Goal: Transaction & Acquisition: Purchase product/service

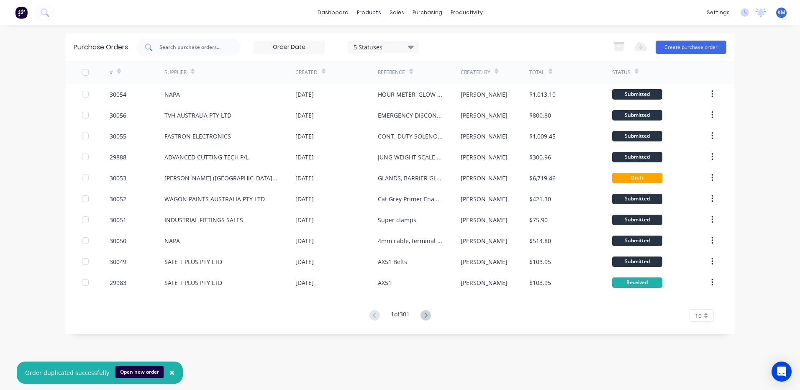
click at [176, 46] on input "text" at bounding box center [193, 47] width 69 height 8
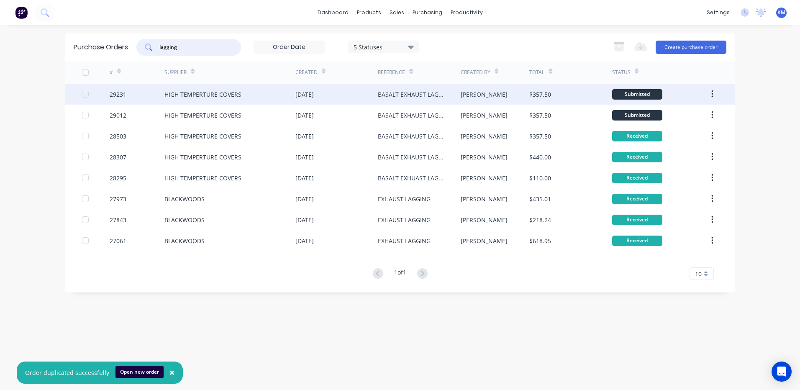
type input "lagging"
click at [256, 102] on div "HIGH TEMPERTURE COVERS" at bounding box center [229, 94] width 131 height 21
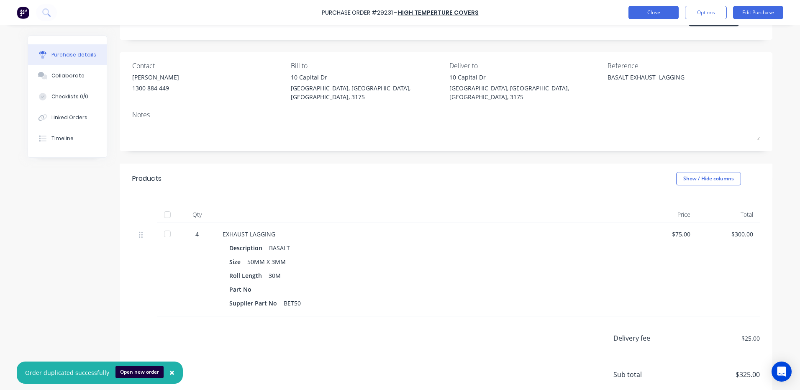
scroll to position [97, 0]
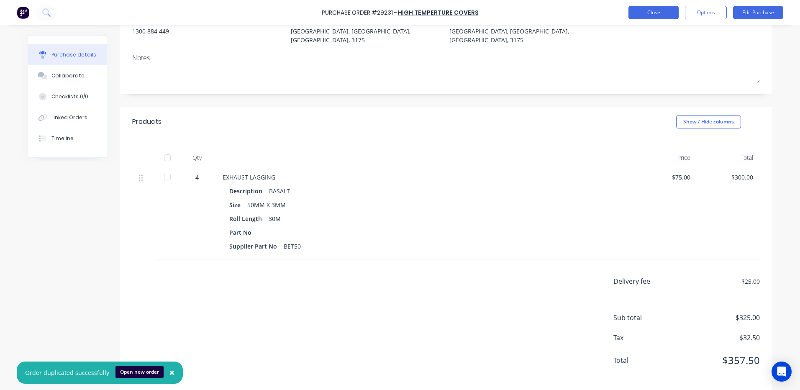
click at [654, 13] on button "Close" at bounding box center [653, 12] width 50 height 13
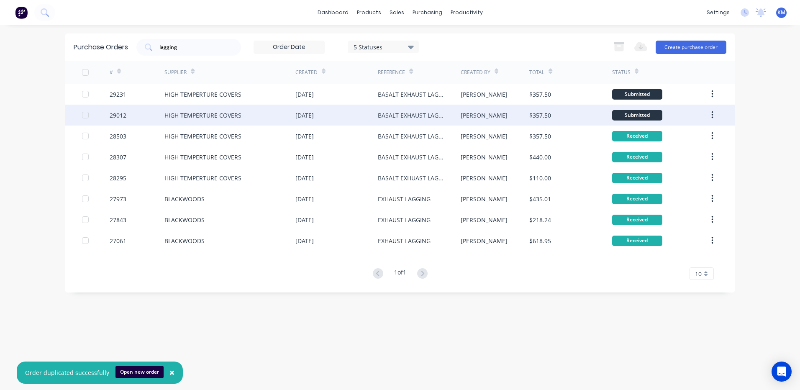
click at [160, 113] on div "29012" at bounding box center [137, 115] width 55 height 21
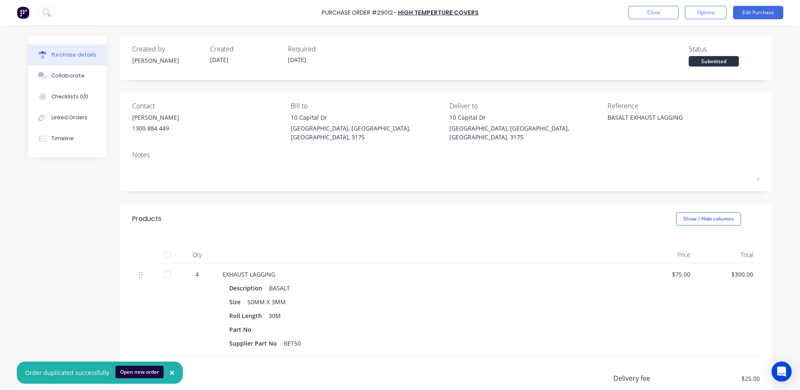
click at [169, 246] on div at bounding box center [167, 254] width 17 height 17
click at [640, 15] on button "Close" at bounding box center [653, 12] width 50 height 13
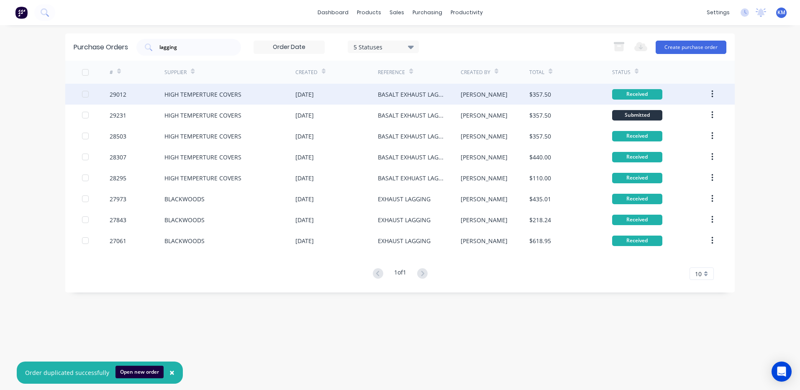
click at [411, 99] on div "BASALT EXHAUST LAGGING" at bounding box center [419, 94] width 82 height 21
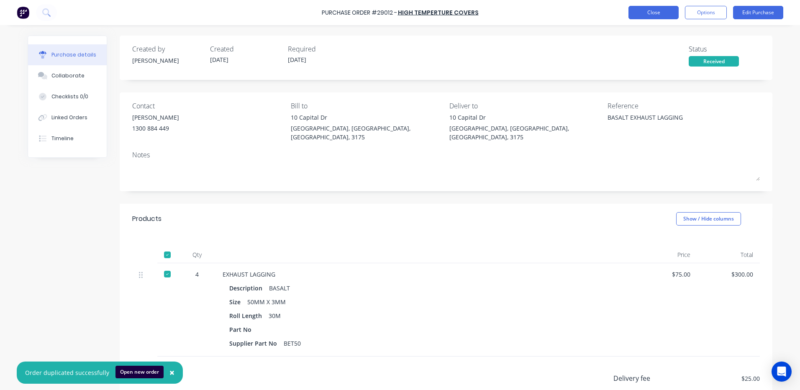
click at [656, 10] on button "Close" at bounding box center [653, 12] width 50 height 13
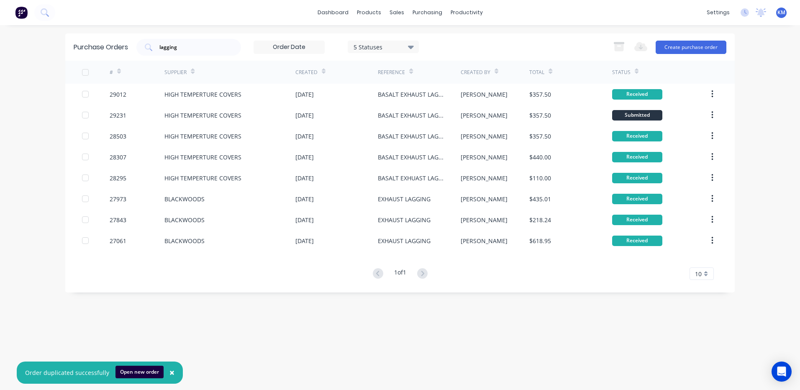
click at [492, 125] on div "[PERSON_NAME]" at bounding box center [495, 115] width 69 height 21
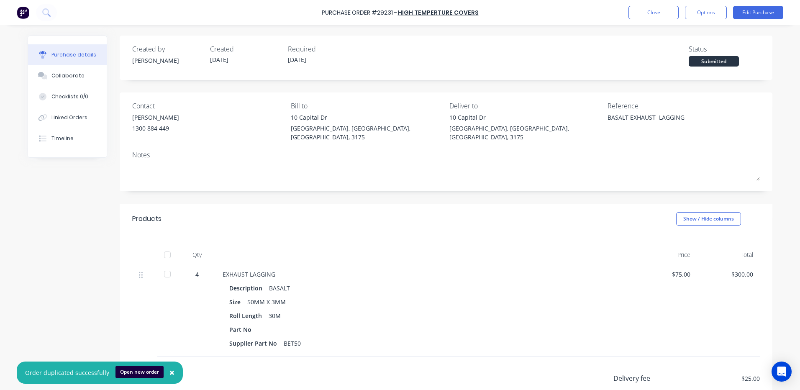
click at [161, 246] on div at bounding box center [167, 254] width 17 height 17
type textarea "x"
click at [631, 14] on button "Close" at bounding box center [653, 12] width 50 height 13
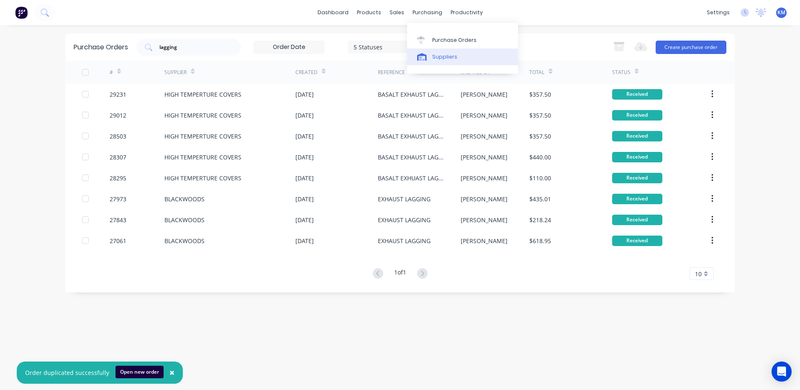
click at [435, 53] on div "Suppliers" at bounding box center [444, 57] width 25 height 8
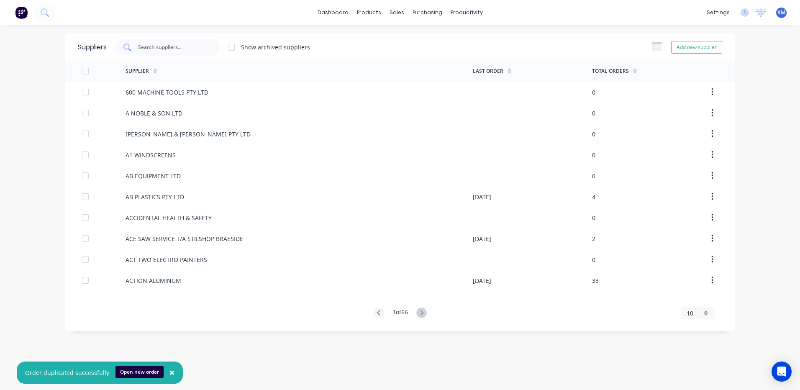
click at [160, 43] on input "text" at bounding box center [171, 47] width 69 height 8
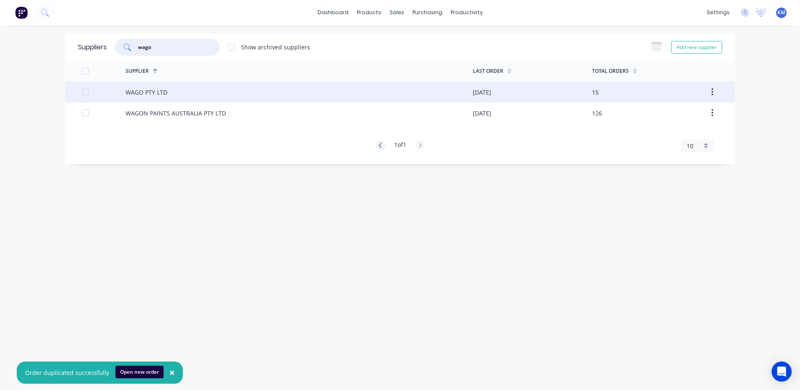
type input "wago"
click at [250, 95] on div "WAGO PTY LTD" at bounding box center [299, 92] width 347 height 21
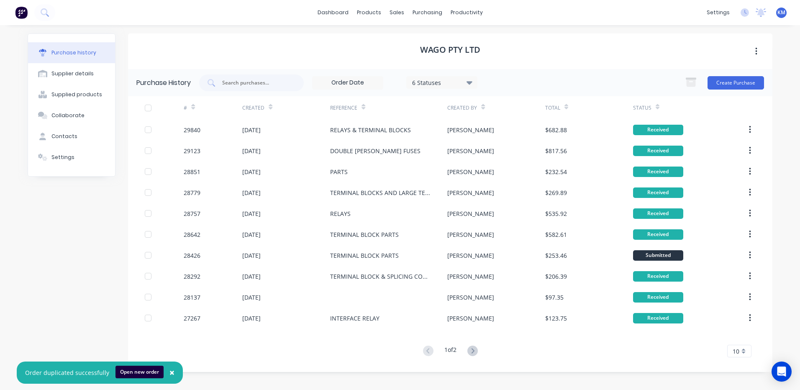
click at [748, 90] on div "Create Purchase" at bounding box center [722, 82] width 83 height 17
click at [746, 83] on button "Create Purchase" at bounding box center [735, 82] width 56 height 13
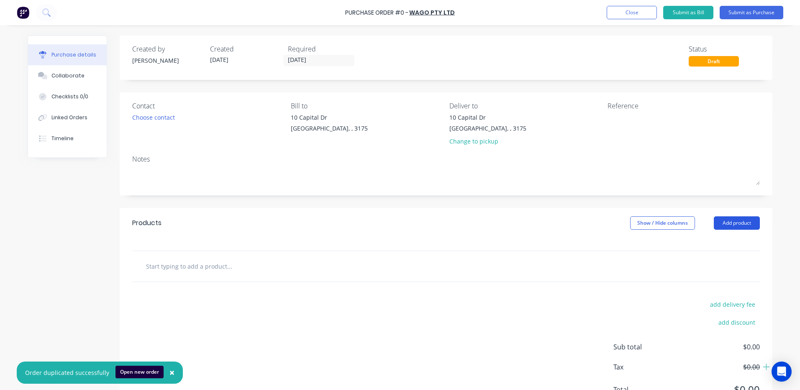
click at [738, 222] on button "Add product" at bounding box center [737, 222] width 46 height 13
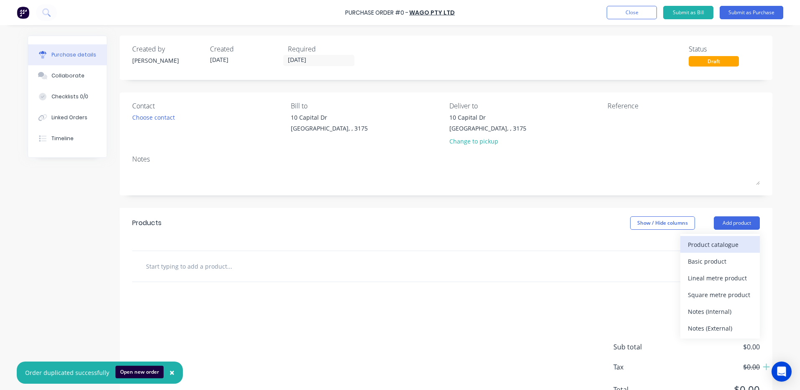
click at [725, 242] on div "Product catalogue" at bounding box center [720, 244] width 64 height 12
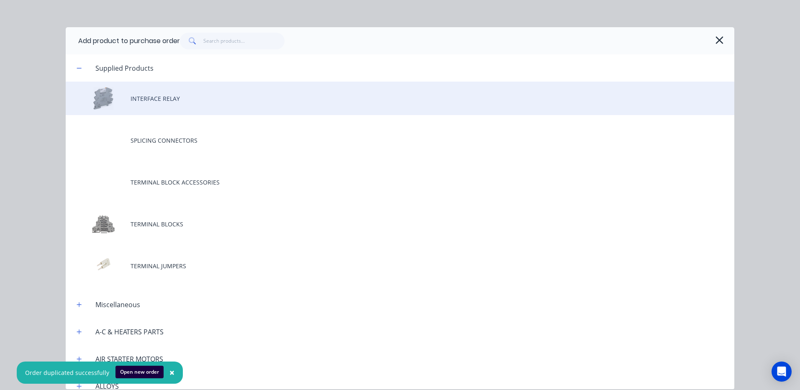
click at [307, 110] on div "INTERFACE RELAY" at bounding box center [400, 98] width 669 height 33
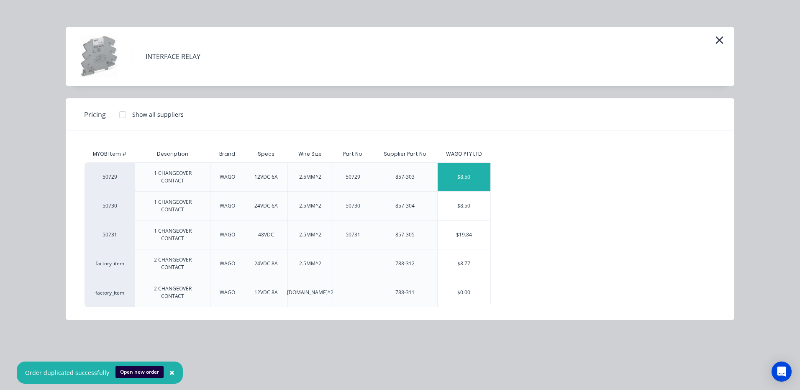
click at [474, 176] on div "$8.50" at bounding box center [464, 177] width 53 height 28
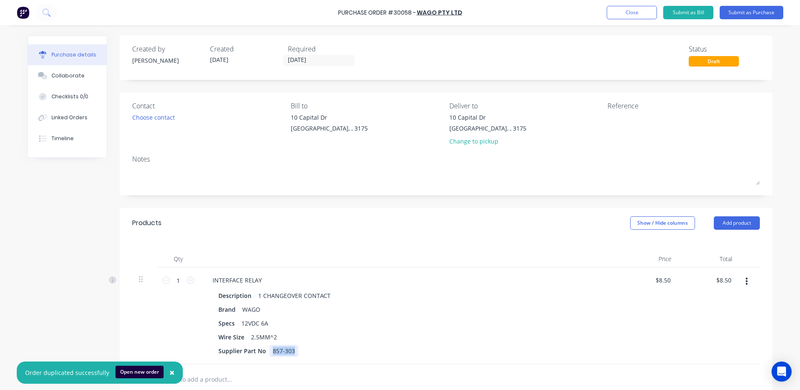
drag, startPoint x: 292, startPoint y: 353, endPoint x: 268, endPoint y: 353, distance: 24.3
click at [269, 353] on div "857-303" at bounding box center [283, 351] width 29 height 12
copy div "857-303"
click at [179, 279] on input "1" at bounding box center [178, 280] width 17 height 13
type input "15"
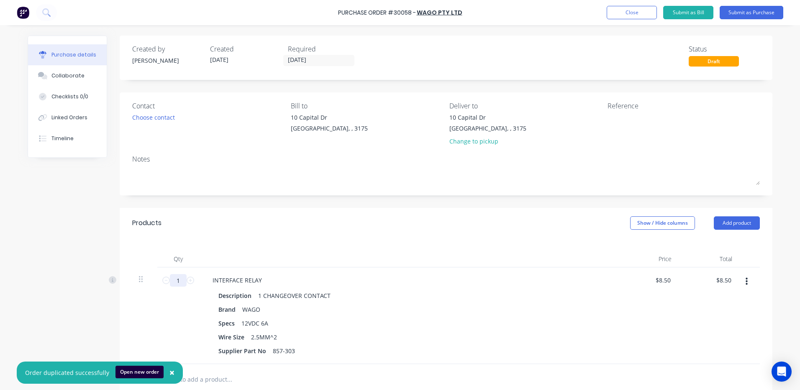
type input "$127.50"
type input "15"
click at [352, 259] on div at bounding box center [408, 259] width 418 height 17
click at [619, 115] on textarea at bounding box center [659, 122] width 105 height 19
type textarea "RELAYS AND TERMINAL BLOCKS"
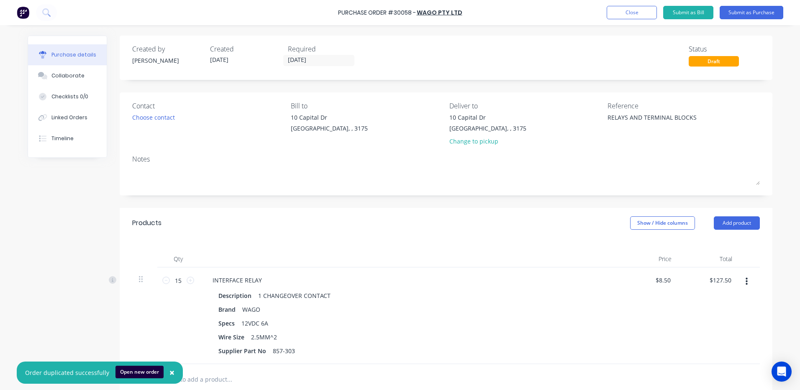
type textarea "x"
type textarea "RELAYS AND TERMINAL BLOCKS"
click at [751, 223] on button "Add product" at bounding box center [737, 222] width 46 height 13
click at [730, 241] on div "Product catalogue" at bounding box center [720, 244] width 64 height 12
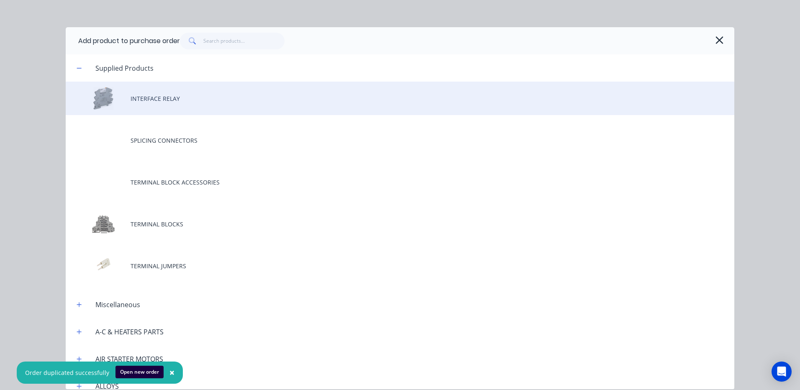
click at [207, 105] on div "INTERFACE RELAY" at bounding box center [400, 98] width 669 height 33
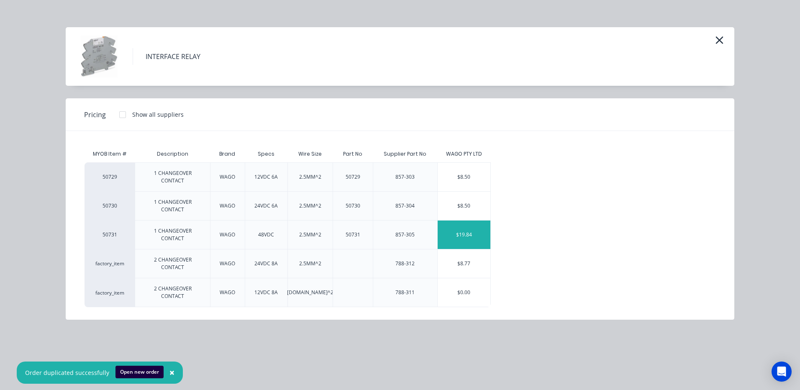
click at [460, 220] on div "$19.84" at bounding box center [464, 234] width 53 height 28
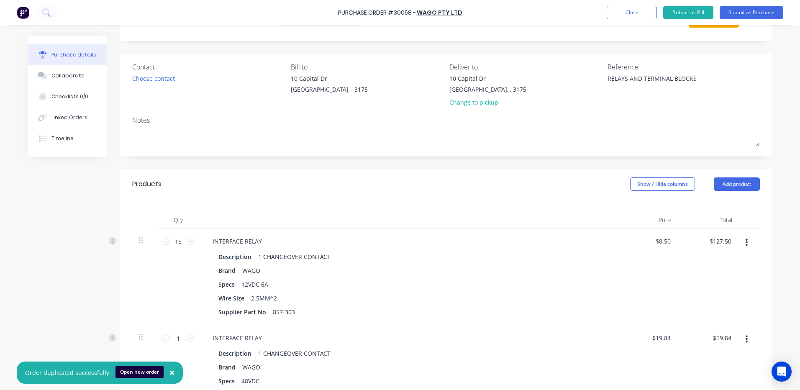
scroll to position [209, 0]
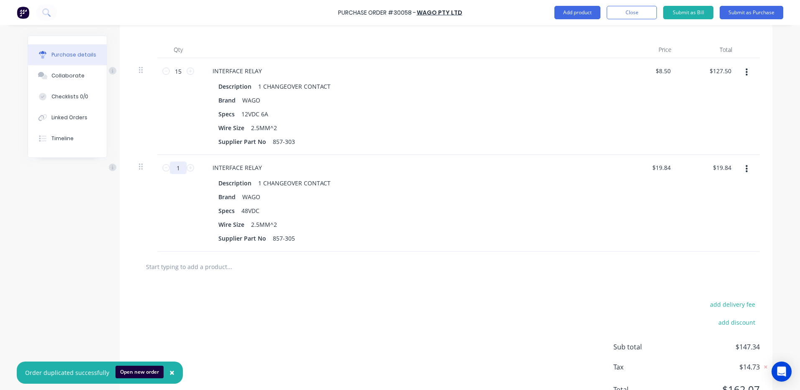
click at [170, 171] on input "1" at bounding box center [178, 167] width 17 height 13
type textarea "x"
type input "12"
type input "$238.08"
type textarea "x"
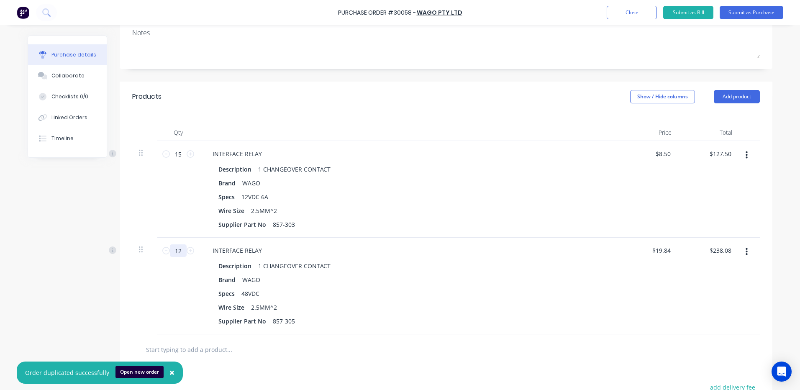
scroll to position [126, 0]
type input "12"
click at [743, 89] on div "Products Show / Hide columns Add product" at bounding box center [446, 97] width 653 height 30
click at [745, 97] on button "Add product" at bounding box center [737, 97] width 46 height 13
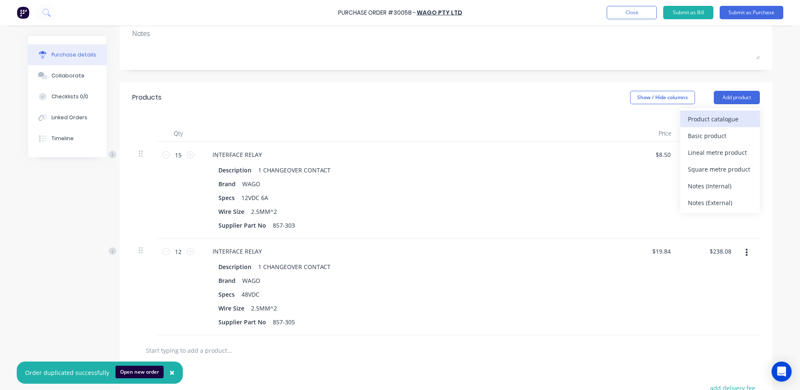
click at [731, 117] on div "Product catalogue" at bounding box center [720, 119] width 64 height 12
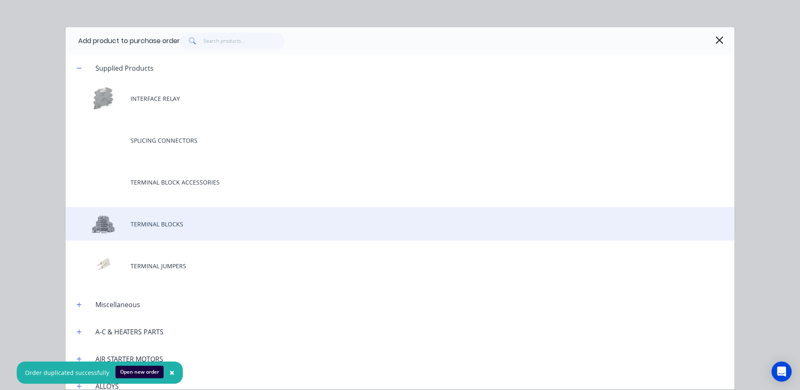
click at [194, 230] on div "TERMINAL BLOCKS" at bounding box center [400, 223] width 669 height 33
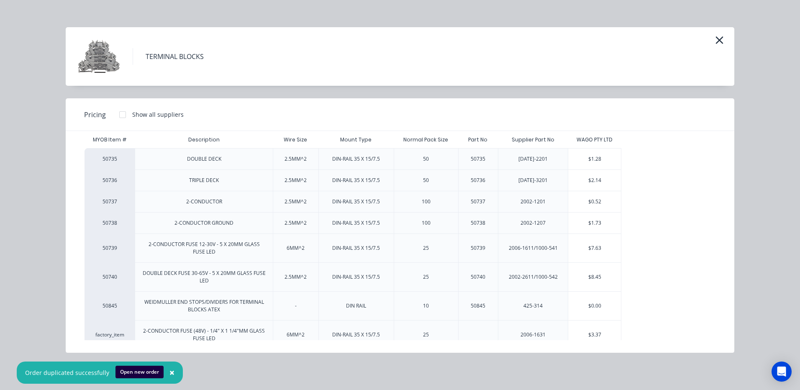
scroll to position [0, 0]
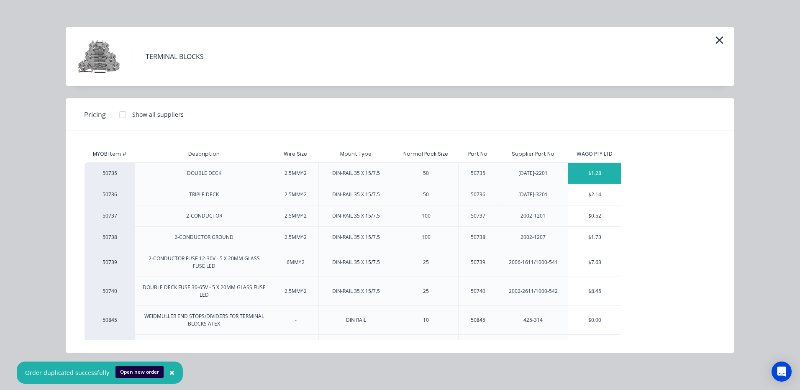
click at [606, 174] on div "$1.28" at bounding box center [594, 173] width 53 height 21
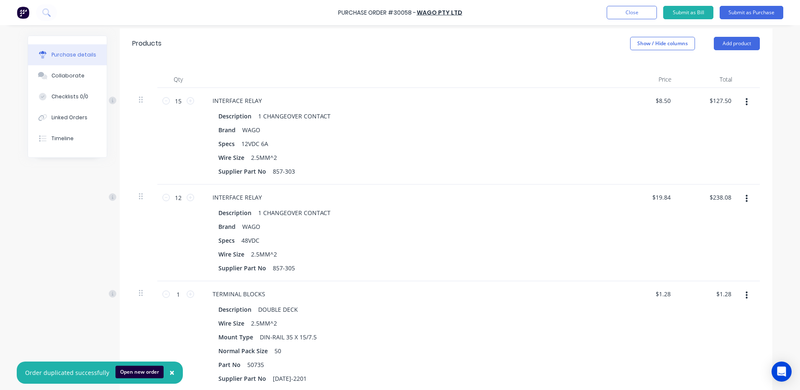
scroll to position [209, 0]
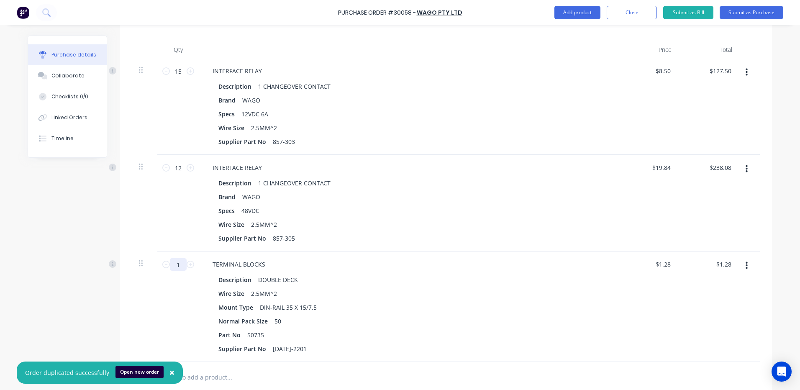
click at [176, 267] on input "1" at bounding box center [178, 264] width 17 height 13
type textarea "x"
type input "5"
type input "$6.40"
type textarea "x"
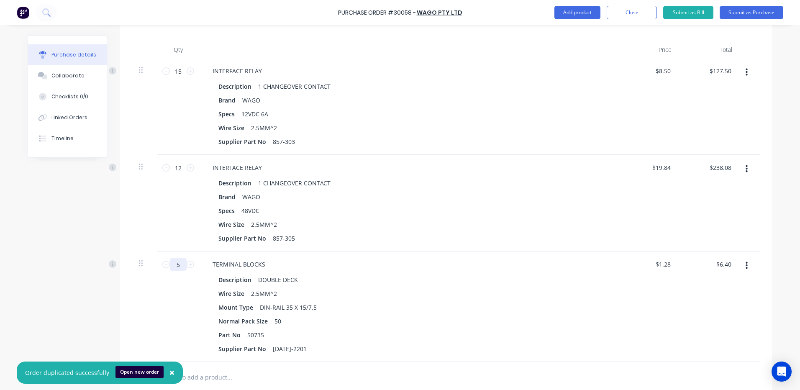
type input "50"
type input "$64.00"
type textarea "x"
type input "50"
click at [420, 272] on div "TERMINAL BLOCKS Description DOUBLE DECK Wire Size 2.5MM^2 Mount Type DIN-RAIL 3…" at bounding box center [408, 306] width 418 height 110
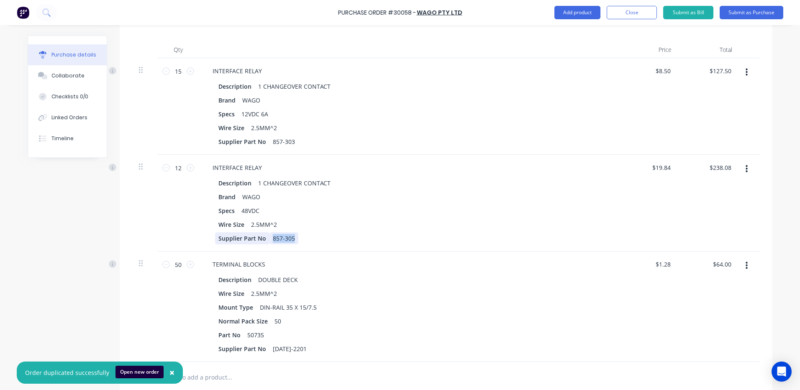
drag, startPoint x: 290, startPoint y: 237, endPoint x: 261, endPoint y: 237, distance: 28.4
click at [261, 237] on div "Supplier Part No 857-305" at bounding box center [406, 238] width 383 height 12
copy div "857-305"
drag, startPoint x: 297, startPoint y: 348, endPoint x: 265, endPoint y: 345, distance: 31.9
click at [269, 345] on div "[DATE]-2201" at bounding box center [289, 349] width 41 height 12
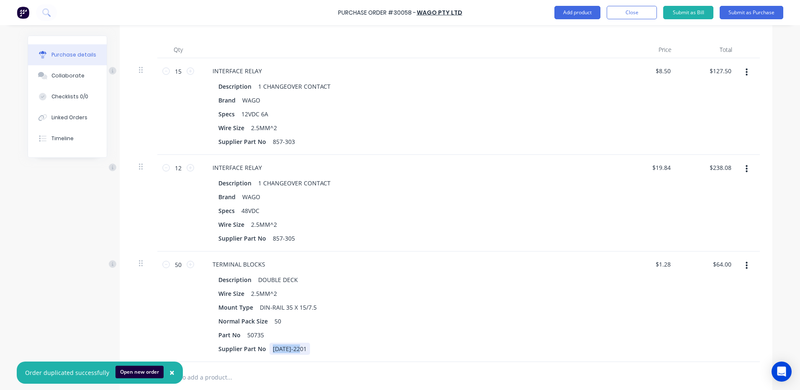
copy div "[DATE]-2201"
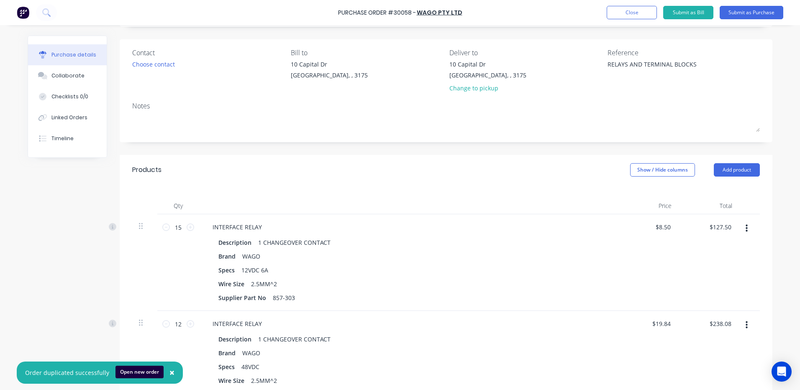
scroll to position [0, 0]
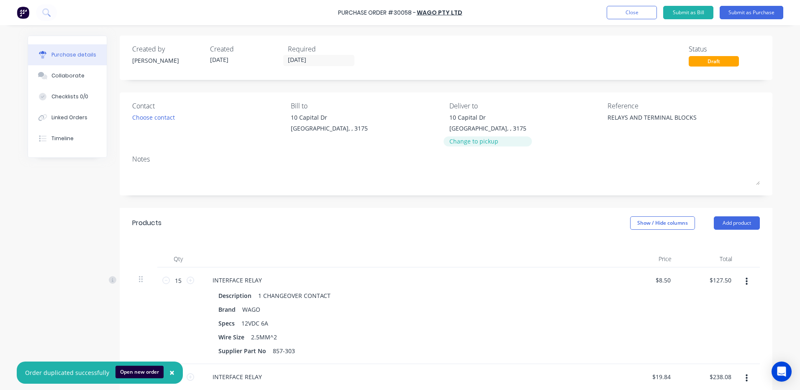
click at [478, 141] on div "Change to pickup" at bounding box center [487, 141] width 77 height 9
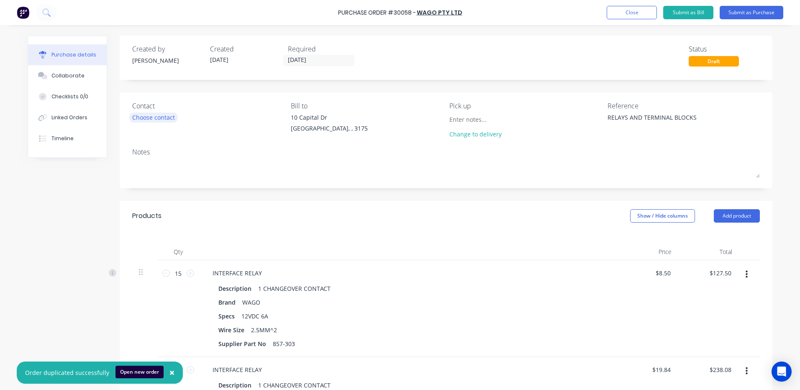
click at [167, 119] on div "Choose contact" at bounding box center [153, 117] width 43 height 9
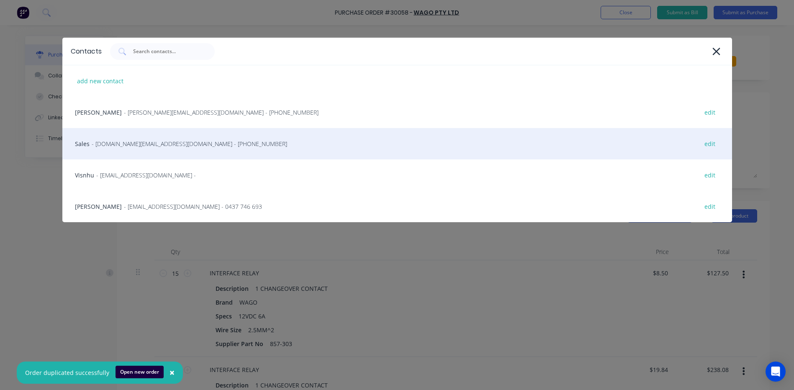
click at [174, 143] on span "- [DOMAIN_NAME][EMAIL_ADDRESS][DOMAIN_NAME] - [PHONE_NUMBER]" at bounding box center [189, 143] width 195 height 9
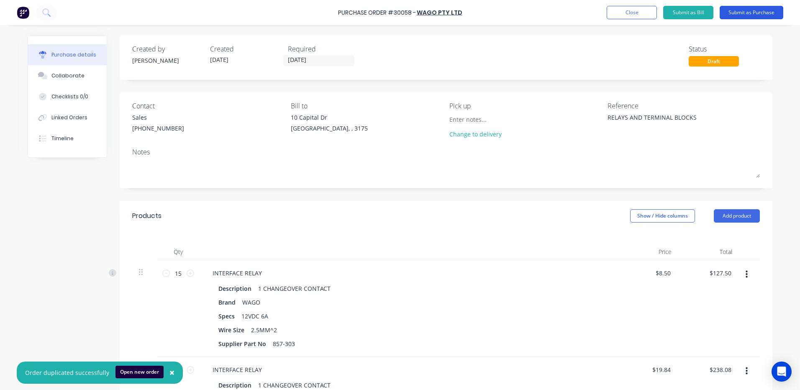
click at [743, 10] on button "Submit as Purchase" at bounding box center [752, 12] width 64 height 13
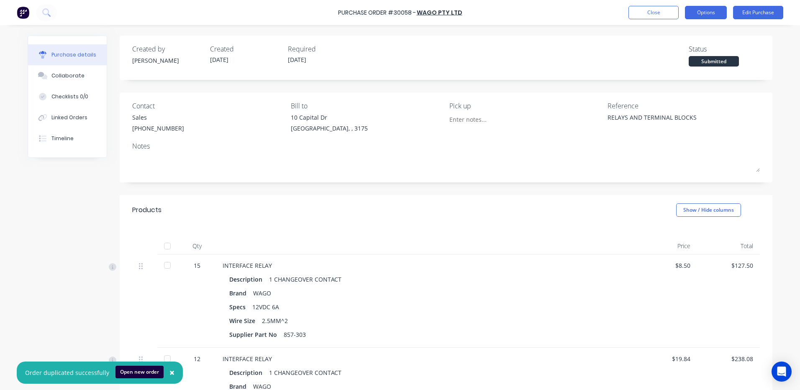
click at [698, 14] on button "Options" at bounding box center [706, 12] width 42 height 13
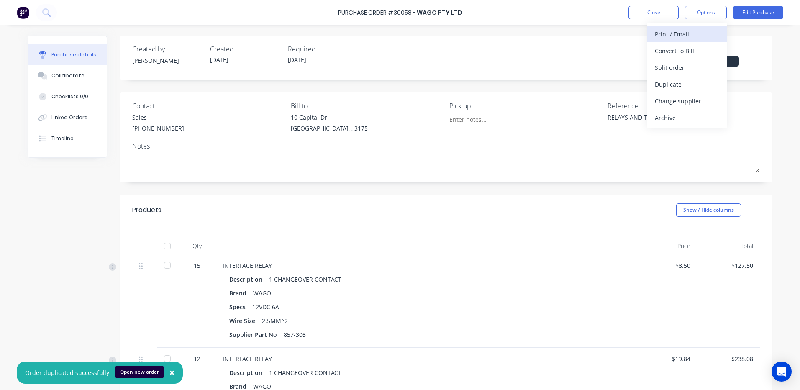
click at [683, 33] on div "Print / Email" at bounding box center [687, 34] width 64 height 12
click at [681, 50] on div "With pricing" at bounding box center [687, 51] width 64 height 12
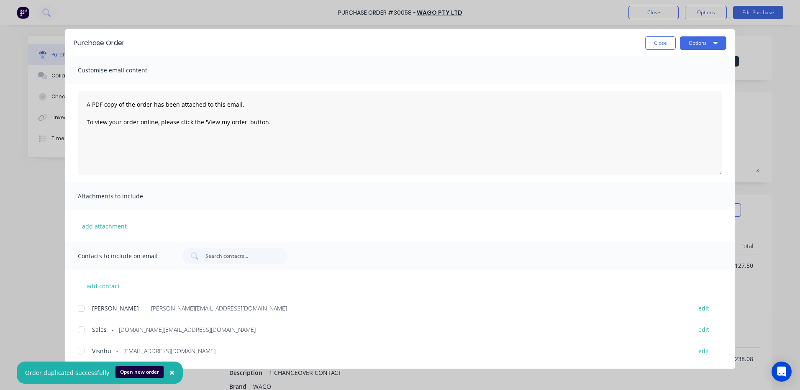
scroll to position [20, 0]
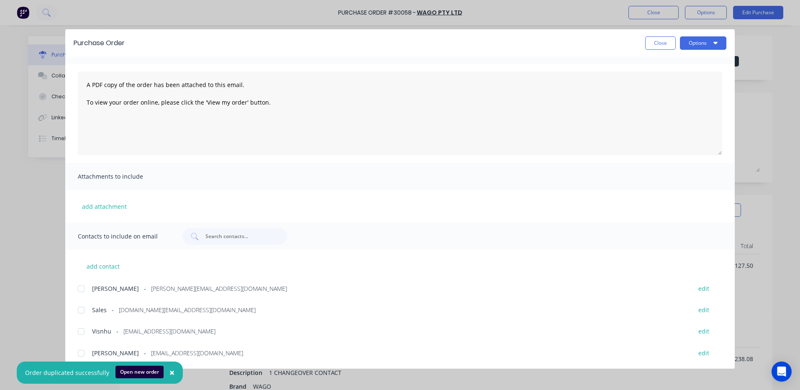
click at [83, 313] on div at bounding box center [81, 310] width 17 height 17
click at [86, 290] on div at bounding box center [81, 288] width 17 height 17
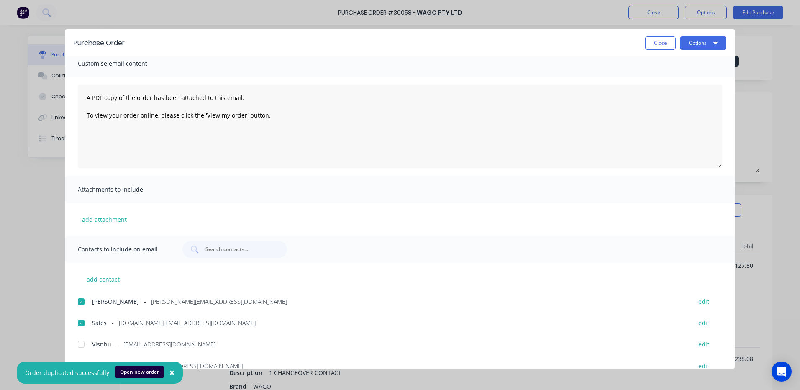
scroll to position [0, 0]
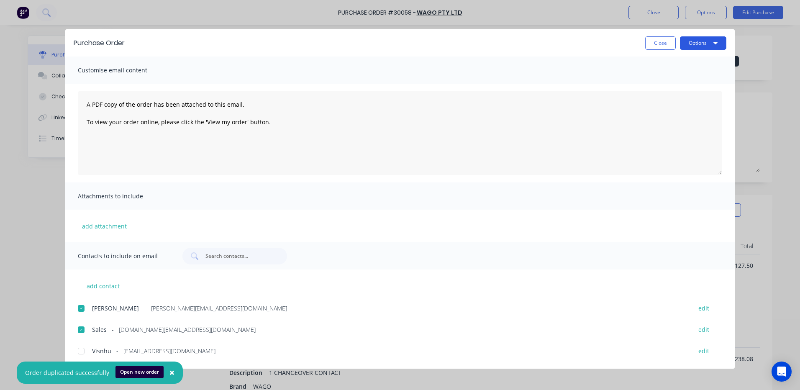
click at [709, 47] on button "Options" at bounding box center [703, 42] width 46 height 13
click at [668, 97] on div "Email" at bounding box center [686, 98] width 64 height 12
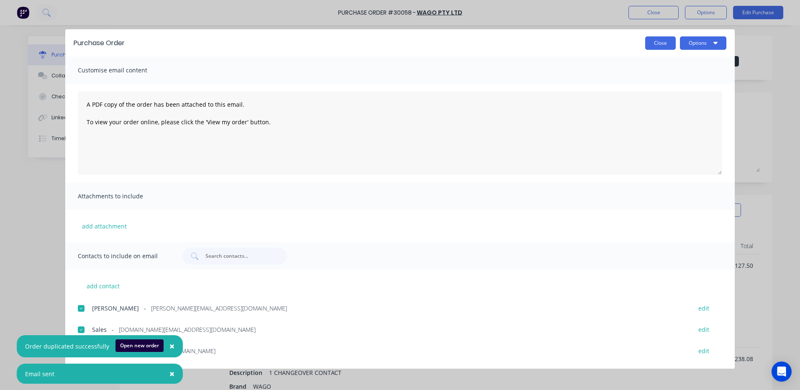
click at [661, 47] on button "Close" at bounding box center [660, 42] width 31 height 13
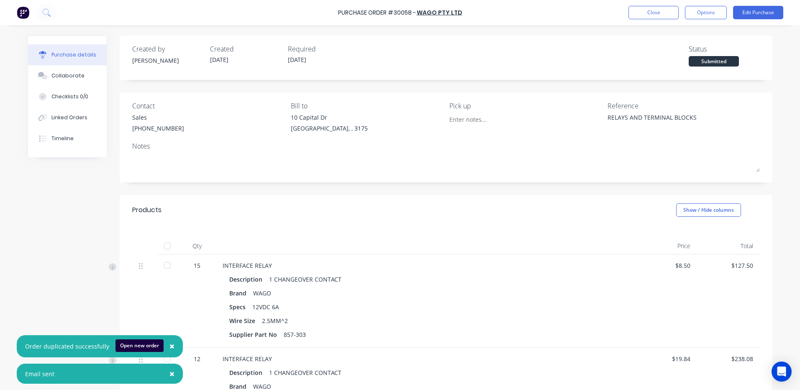
type textarea "x"
click at [660, 10] on button "Close" at bounding box center [653, 12] width 50 height 13
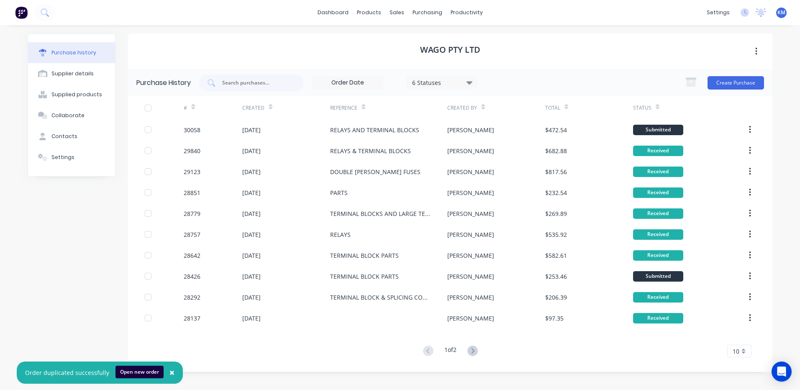
click at [350, 30] on div "Purchase history Supplier details Supplied products Collaborate Contacts Settin…" at bounding box center [399, 203] width 761 height 356
click at [170, 373] on span "×" at bounding box center [171, 372] width 5 height 12
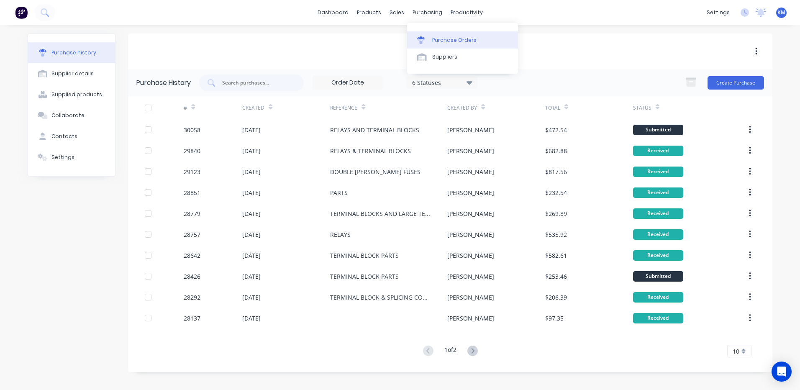
click at [434, 36] on div "Purchase Orders" at bounding box center [454, 40] width 44 height 8
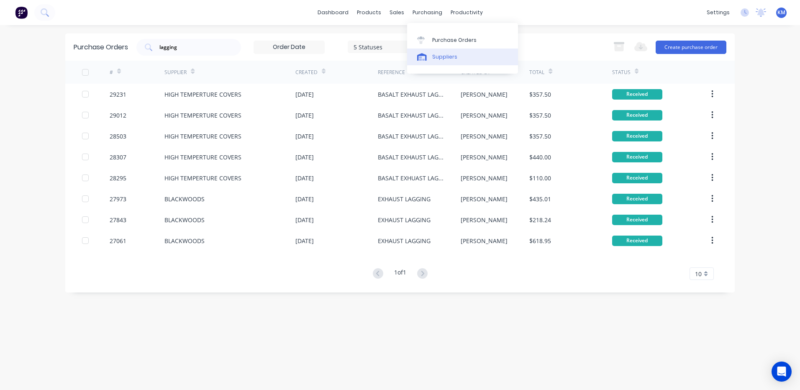
click at [434, 56] on div "Suppliers" at bounding box center [444, 57] width 25 height 8
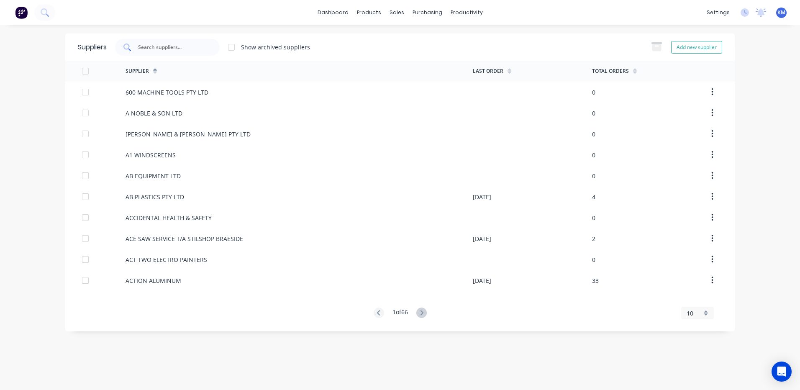
click at [209, 51] on div at bounding box center [167, 47] width 105 height 17
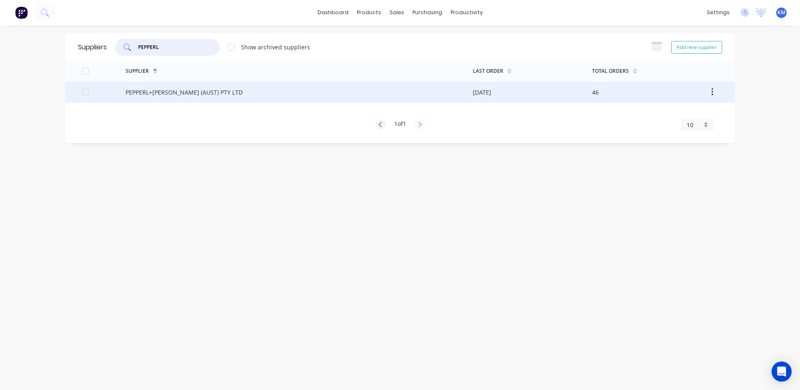
type input "PEPPERL"
click at [259, 92] on div "PEPPERL+[PERSON_NAME] (AUST) PTY LTD" at bounding box center [299, 92] width 347 height 21
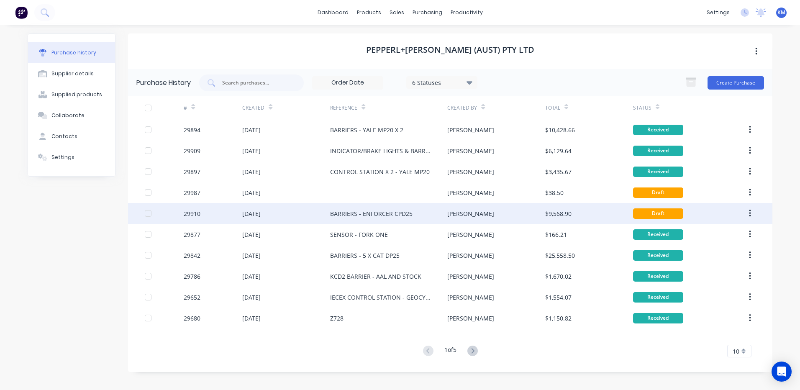
click at [474, 214] on div "[PERSON_NAME]" at bounding box center [495, 213] width 97 height 21
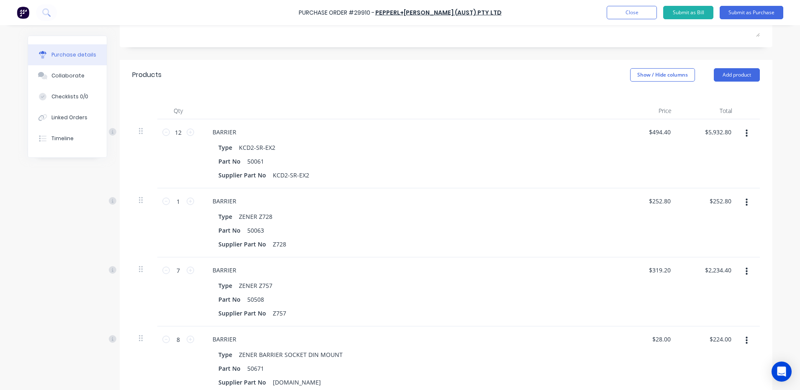
scroll to position [167, 0]
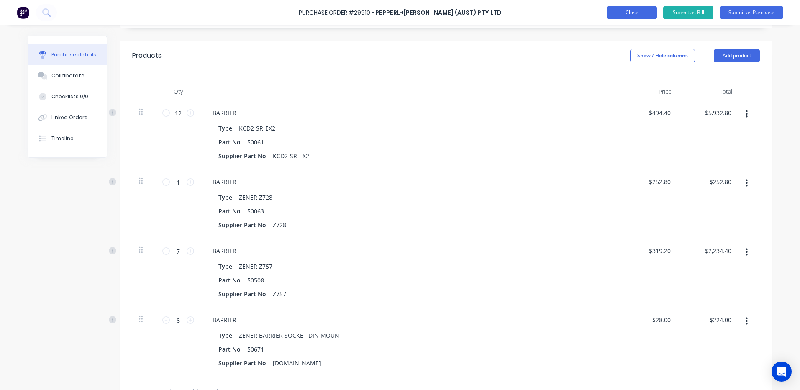
type textarea "x"
click at [615, 14] on button "Close" at bounding box center [632, 12] width 50 height 13
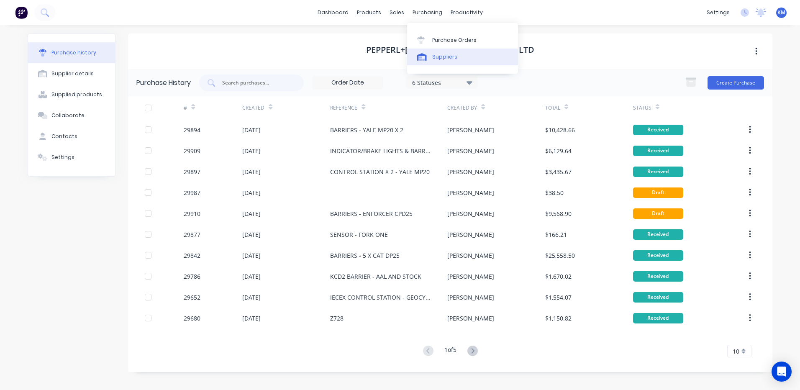
click at [432, 54] on div "Suppliers" at bounding box center [444, 57] width 25 height 8
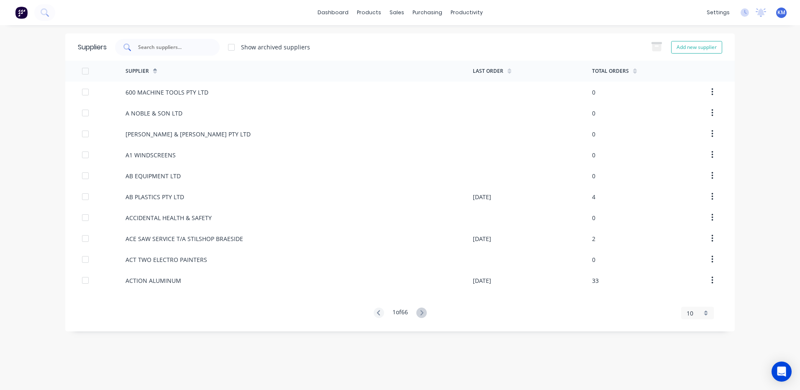
click at [192, 46] on input "text" at bounding box center [171, 47] width 69 height 8
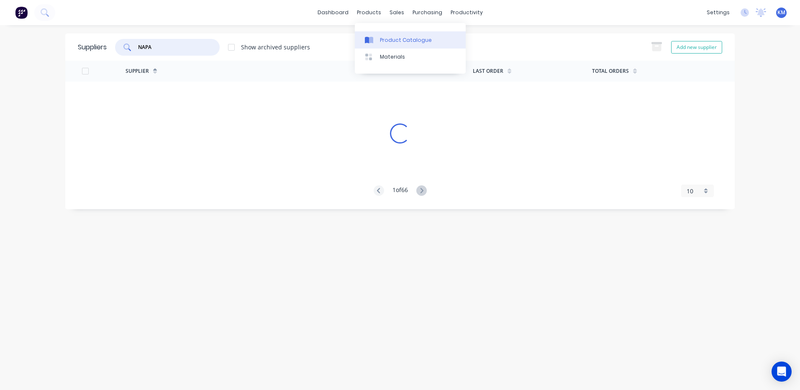
type input "NAPA"
click at [381, 34] on link "Product Catalogue" at bounding box center [410, 39] width 111 height 17
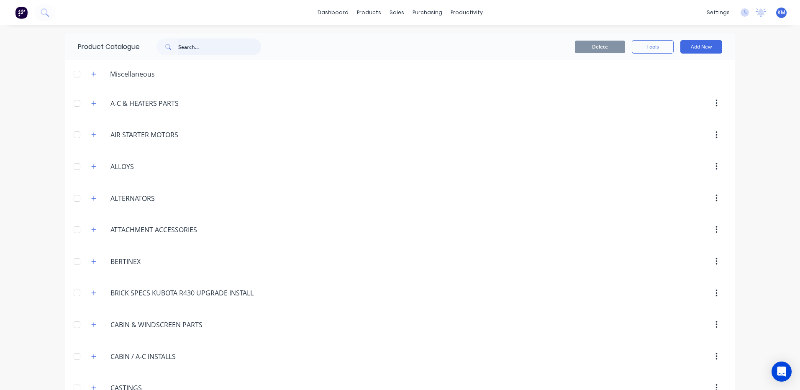
click at [182, 41] on input "text" at bounding box center [219, 46] width 83 height 17
type input "SWITCH"
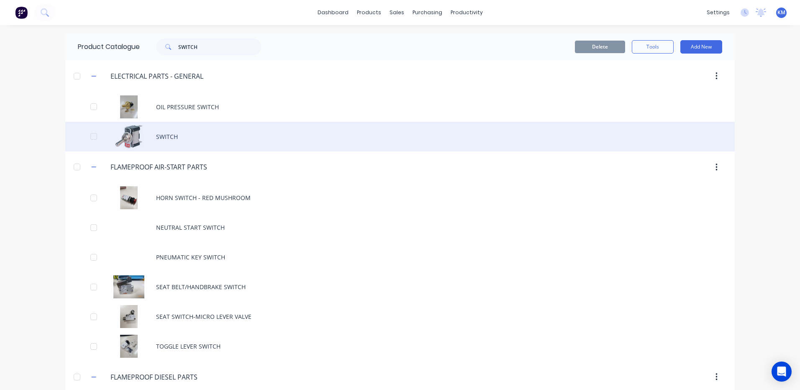
click at [256, 127] on div "SWITCH" at bounding box center [399, 137] width 669 height 30
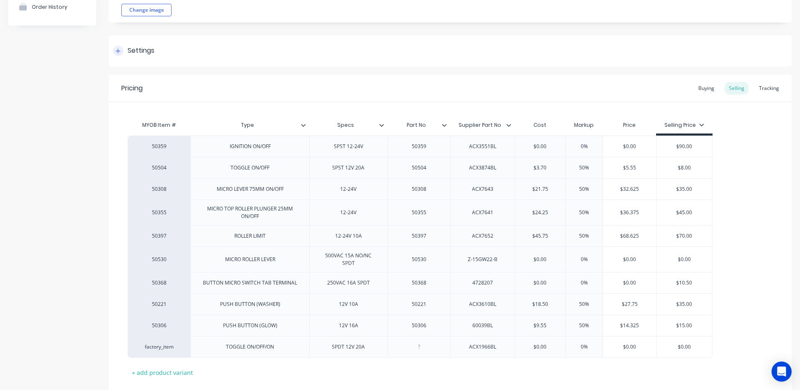
scroll to position [139, 0]
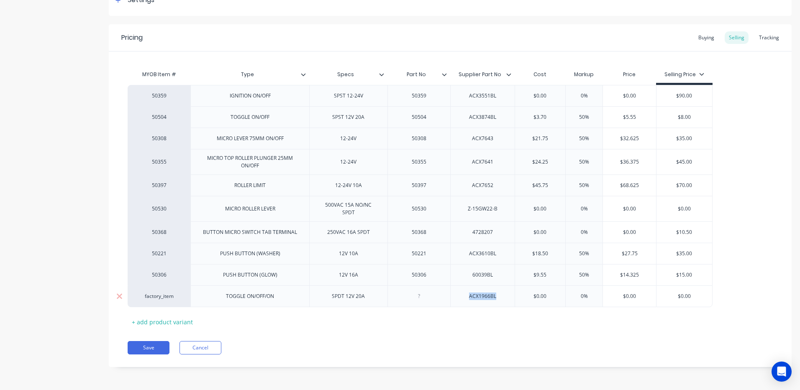
drag, startPoint x: 502, startPoint y: 297, endPoint x: 466, endPoint y: 297, distance: 36.8
click at [466, 297] on div "ACX1966BL" at bounding box center [482, 296] width 42 height 11
copy div "ACX1966BL"
click at [542, 296] on input "text" at bounding box center [540, 296] width 51 height 8
type textarea "x"
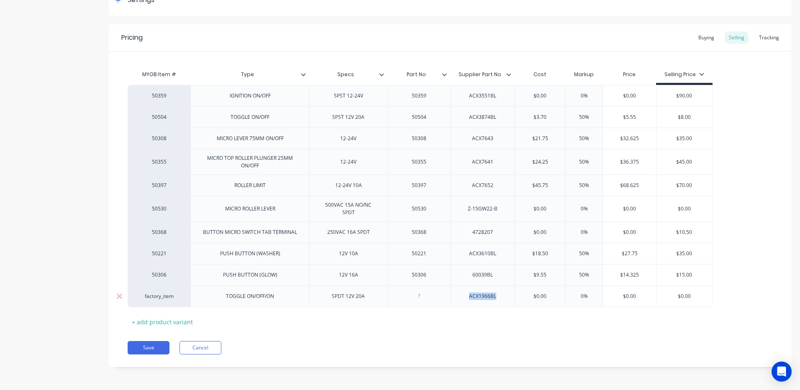
type input "$0.00"
click at [542, 296] on input "$0.00" at bounding box center [540, 296] width 51 height 8
type textarea "x"
type input "$6."
type textarea "x"
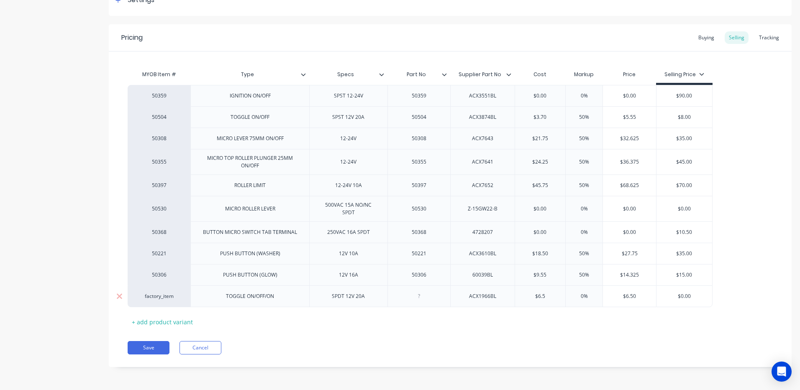
type input "$6.5"
type input "0"
type textarea "x"
type input "50"
type textarea "x"
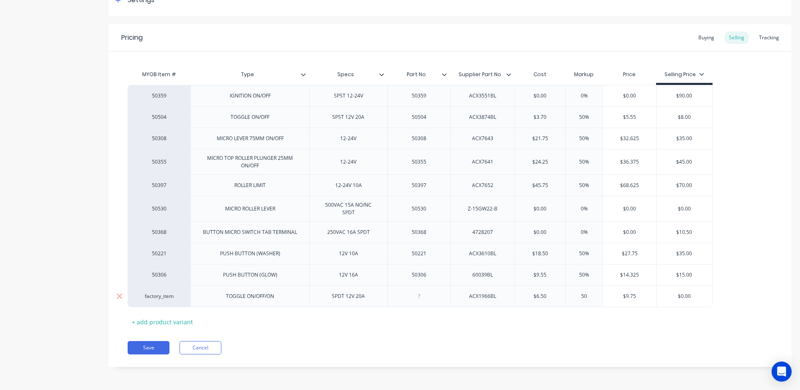
type input "50"
type input "$9.75"
type input "$0.00"
type textarea "x"
type input "$0.0"
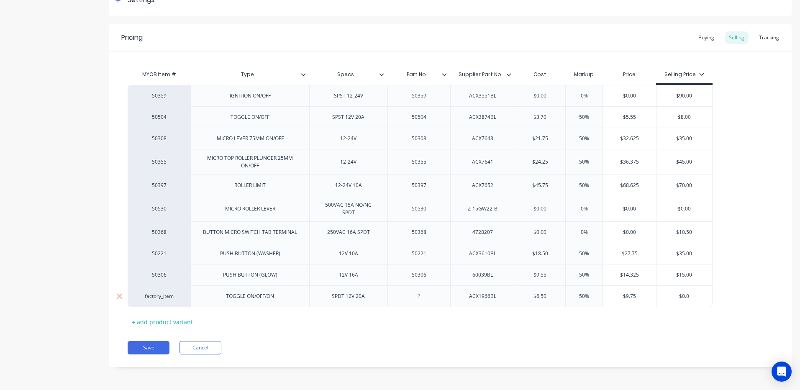
type textarea "x"
type input "$0."
type textarea "x"
type input "$0"
type textarea "x"
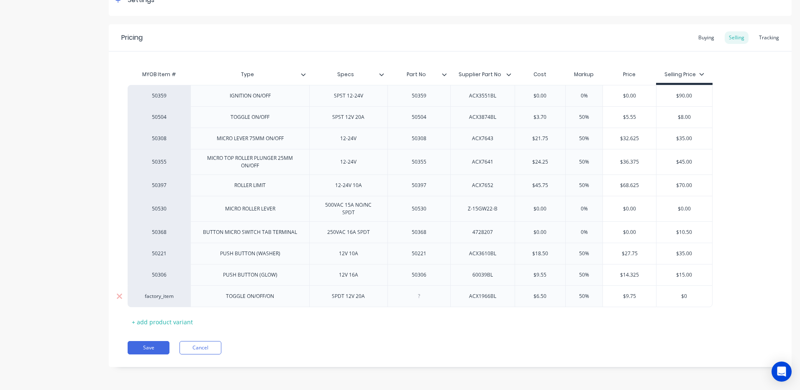
type input "$"
type textarea "x"
type input "$12"
type textarea "x"
type input "$12"
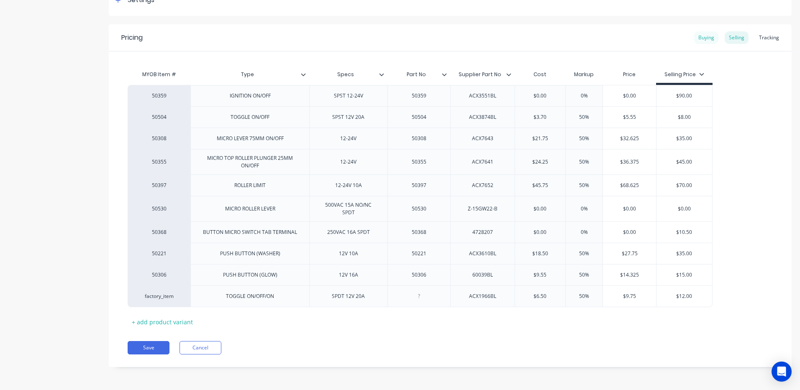
click at [697, 33] on div "Buying" at bounding box center [706, 37] width 24 height 13
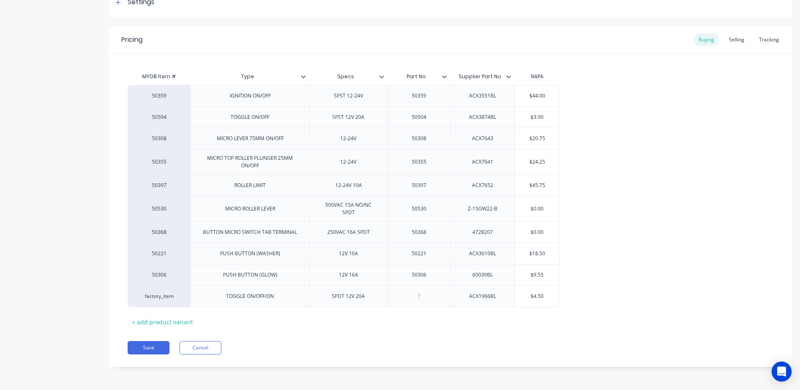
scroll to position [137, 0]
type input "$4.50"
click at [539, 294] on input "$4.50" at bounding box center [537, 296] width 45 height 8
type textarea "x"
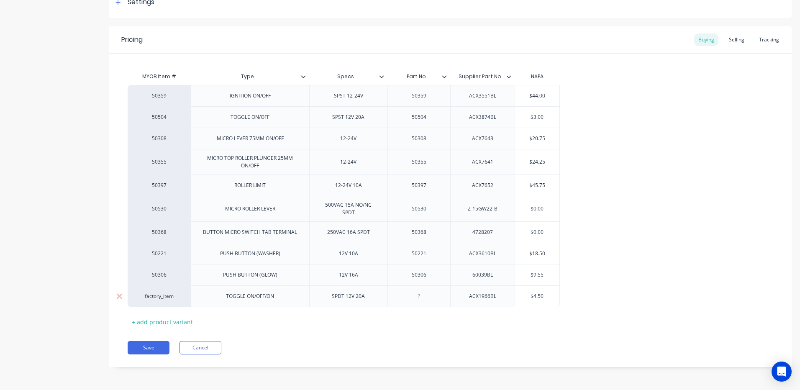
type input "$6"
type textarea "x"
type input "$6."
type textarea "x"
type input "$6.5"
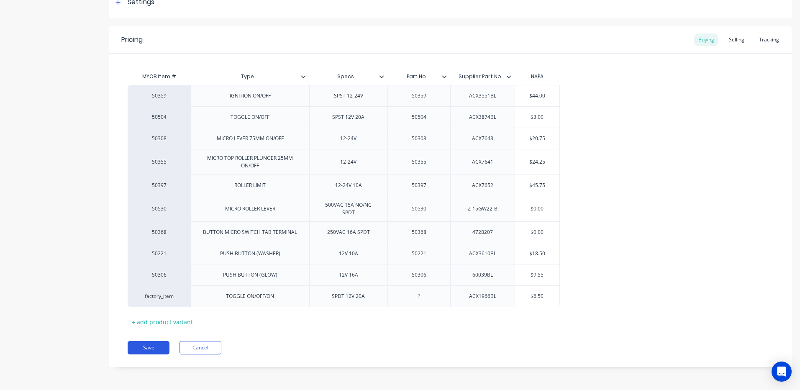
click at [155, 341] on button "Save" at bounding box center [149, 347] width 42 height 13
type textarea "x"
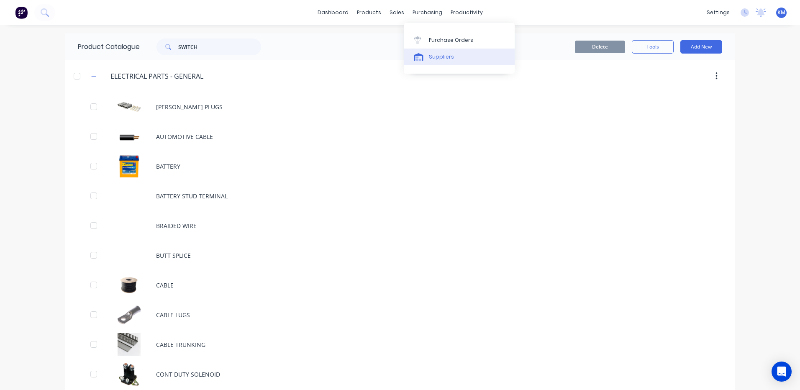
click at [447, 58] on div "Suppliers" at bounding box center [441, 57] width 25 height 8
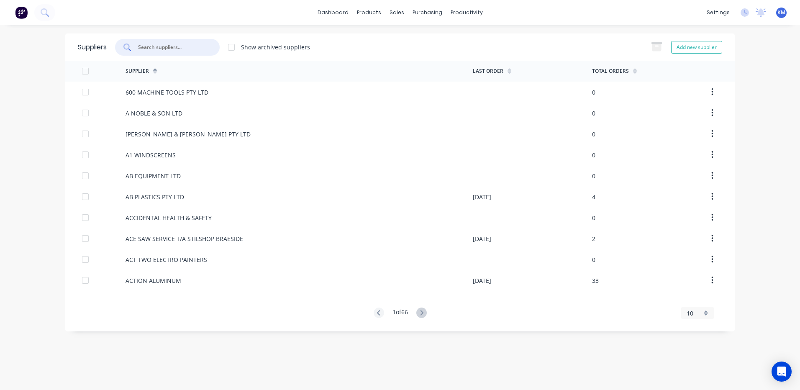
click at [196, 45] on input "text" at bounding box center [171, 47] width 69 height 8
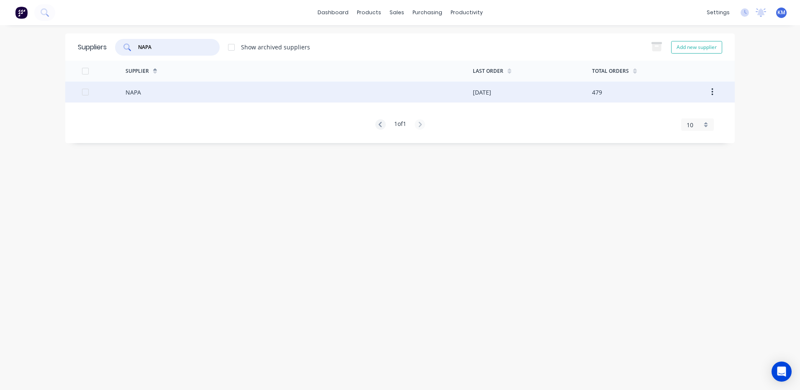
type input "NAPA"
click at [236, 97] on div "NAPA" at bounding box center [299, 92] width 347 height 21
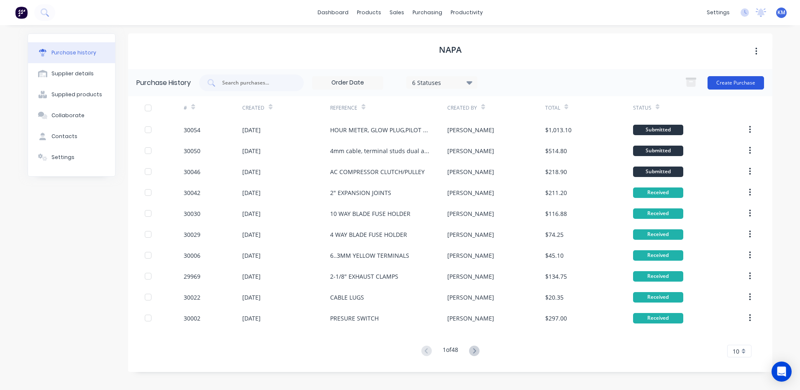
click at [740, 81] on button "Create Purchase" at bounding box center [735, 82] width 56 height 13
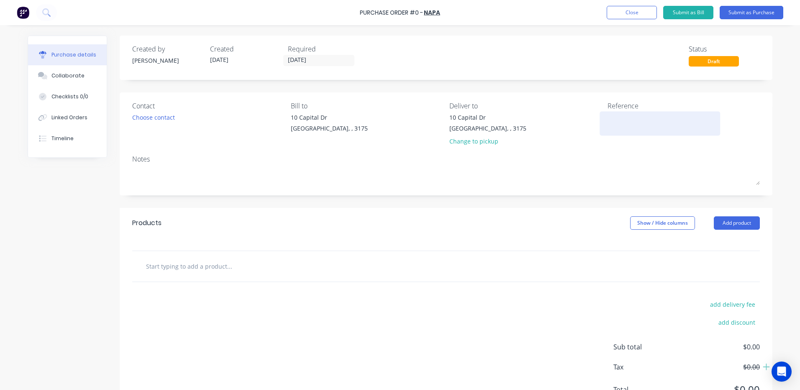
click at [635, 125] on textarea at bounding box center [659, 122] width 105 height 19
drag, startPoint x: 727, startPoint y: 218, endPoint x: 726, endPoint y: 227, distance: 8.5
click at [728, 218] on button "Add product" at bounding box center [737, 222] width 46 height 13
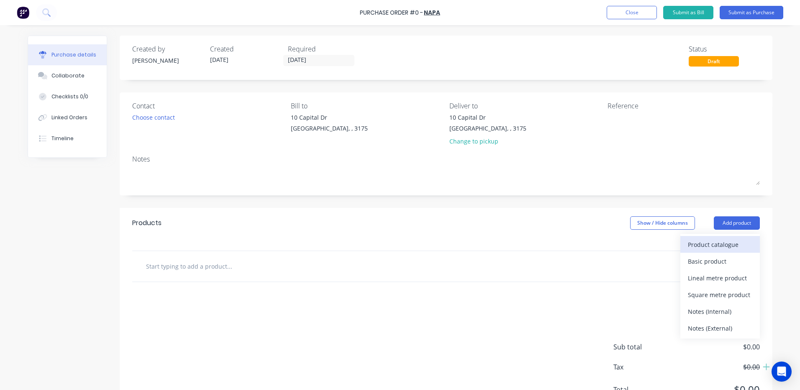
click at [725, 240] on div "Product catalogue" at bounding box center [720, 244] width 64 height 12
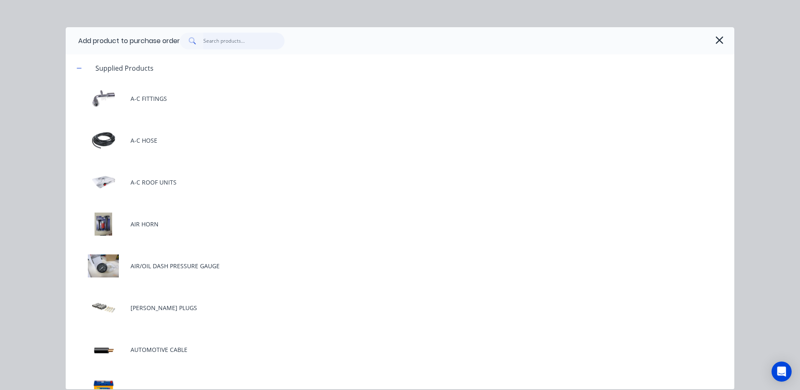
click at [249, 34] on input "text" at bounding box center [244, 41] width 82 height 17
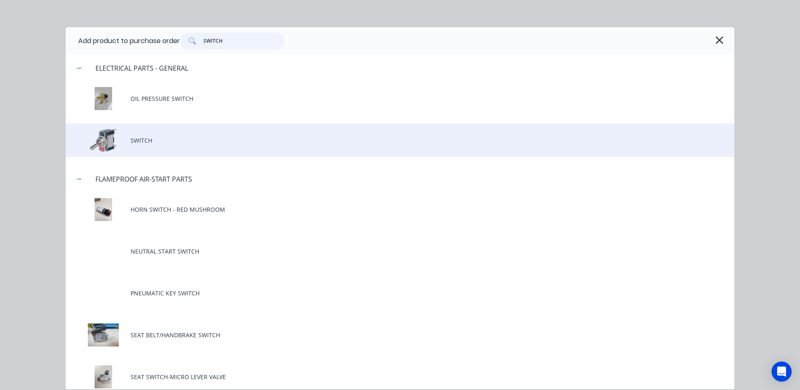
type input "SWITCH"
click at [208, 146] on div "SWITCH" at bounding box center [400, 139] width 669 height 33
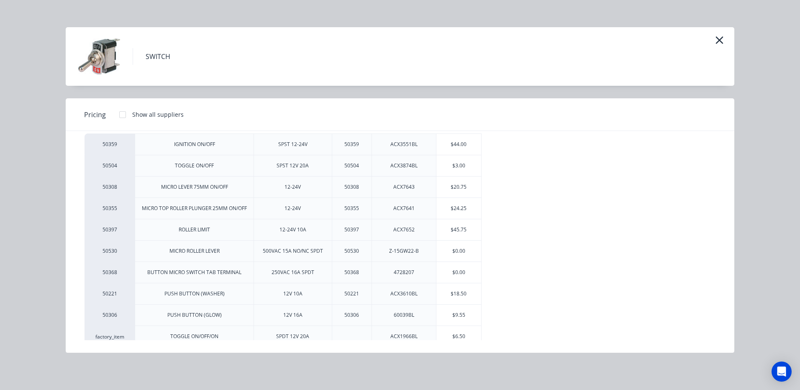
scroll to position [44, 0]
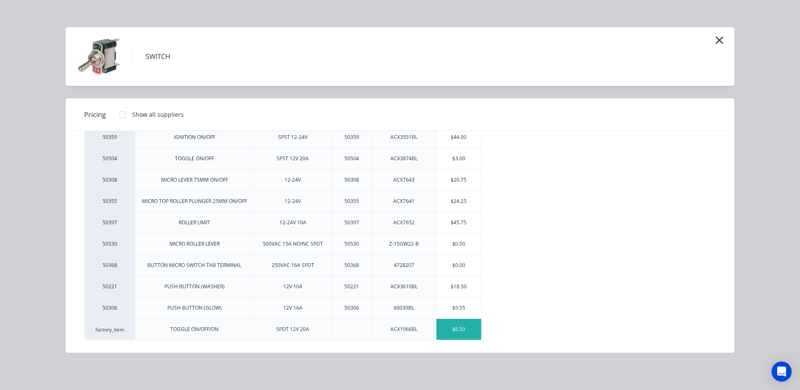
click at [461, 335] on div "$6.50" at bounding box center [458, 329] width 45 height 21
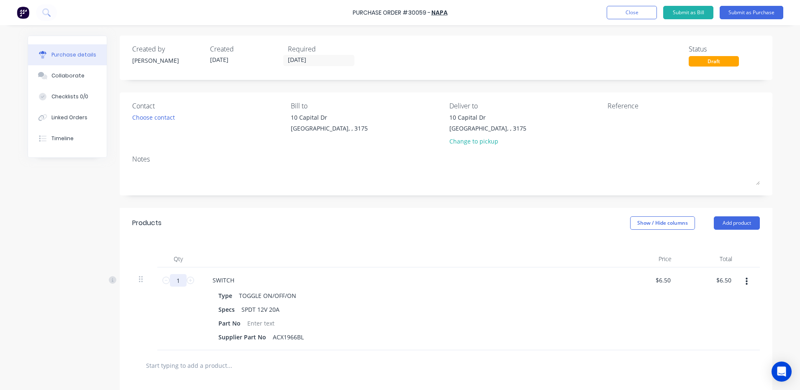
click at [181, 281] on input "1" at bounding box center [178, 280] width 17 height 13
type input "5"
type input "$32.50"
type input "5"
click at [630, 123] on textarea at bounding box center [659, 122] width 105 height 19
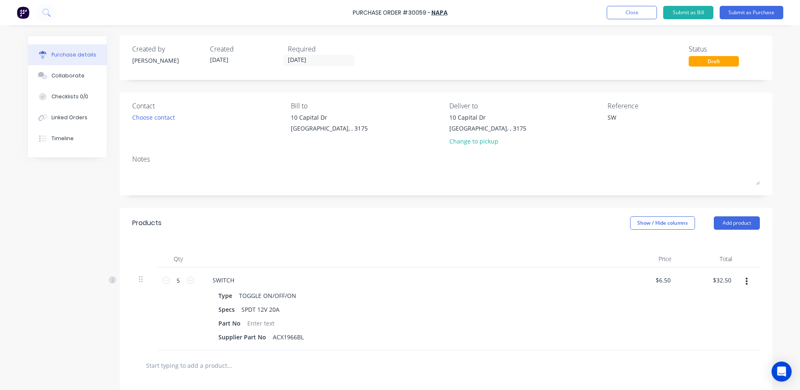
type textarea "S"
type textarea "ON-OFF-ON TOGGLE SWITCH X"
type textarea "x"
type textarea "ON-OFF-ON TOGGLE SWITCH X 5"
type textarea "x"
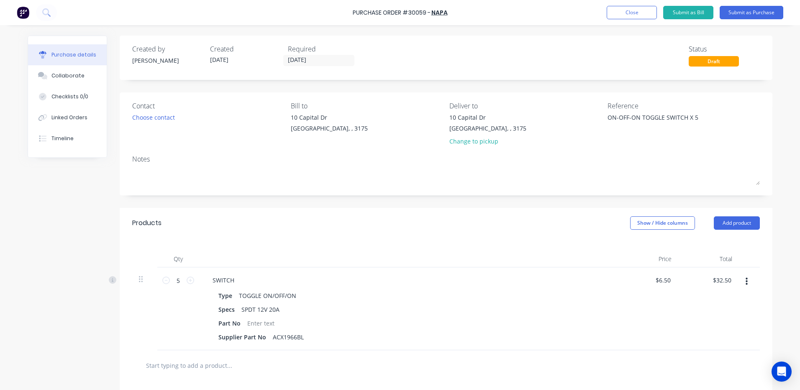
type textarea "ON-OFF-ON TOGGLE SWITCH X 5"
click at [524, 220] on div "Products Show / Hide columns Add product" at bounding box center [446, 223] width 653 height 30
type textarea "x"
click at [64, 117] on div "Linked Orders" at bounding box center [69, 118] width 36 height 8
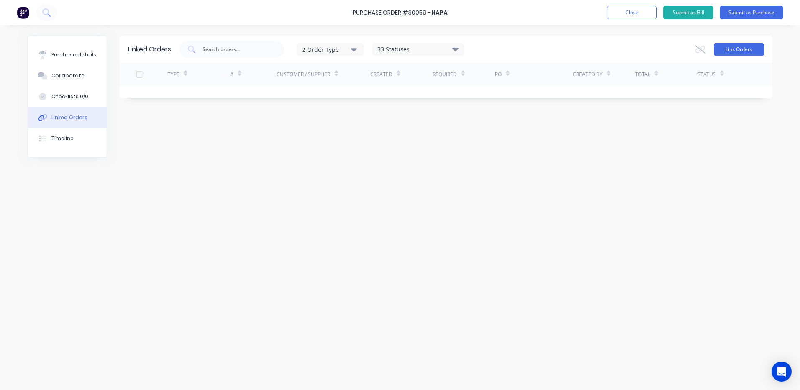
click at [734, 47] on button "Link Orders" at bounding box center [739, 49] width 50 height 13
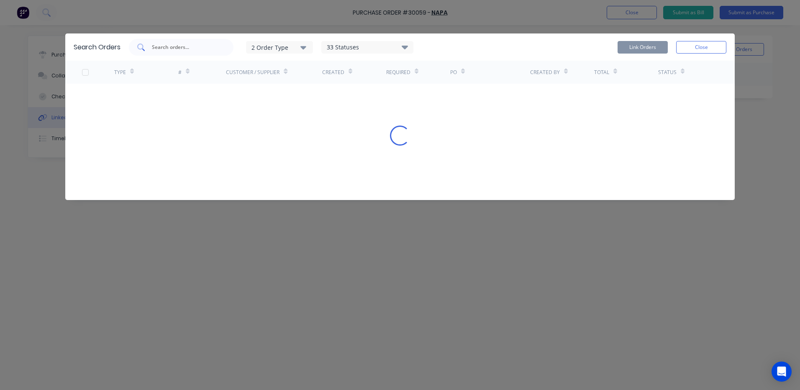
click at [215, 49] on input "text" at bounding box center [185, 47] width 69 height 8
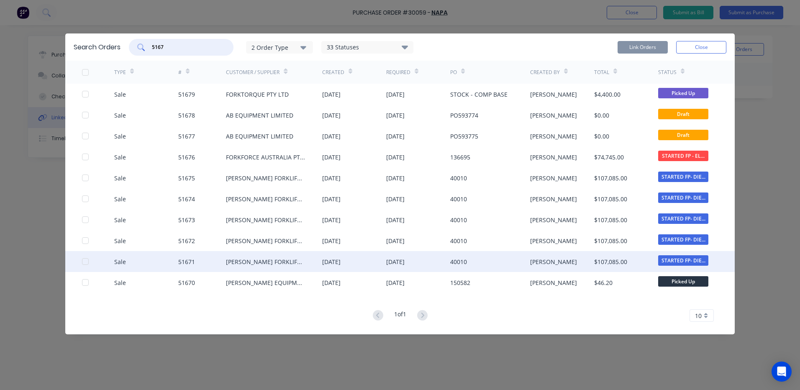
type input "5167"
click at [79, 264] on div "Sale 51671 [PERSON_NAME] FORKLIFT SERVICES - [GEOGRAPHIC_DATA] [DATE] [DATE] 40…" at bounding box center [399, 261] width 669 height 21
click at [82, 262] on div at bounding box center [85, 261] width 17 height 17
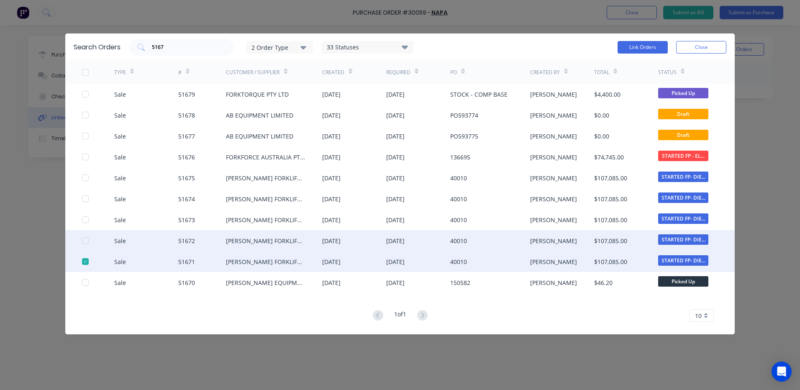
click at [87, 236] on div at bounding box center [98, 240] width 32 height 21
click at [86, 243] on div at bounding box center [85, 240] width 17 height 17
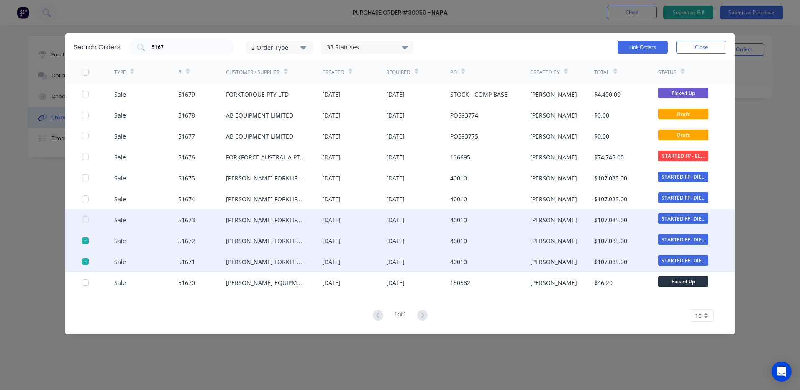
click at [88, 217] on div at bounding box center [85, 219] width 17 height 17
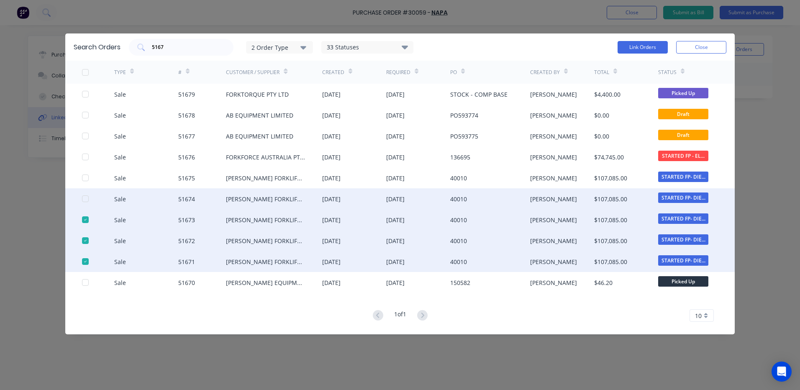
click at [85, 200] on div at bounding box center [85, 198] width 17 height 17
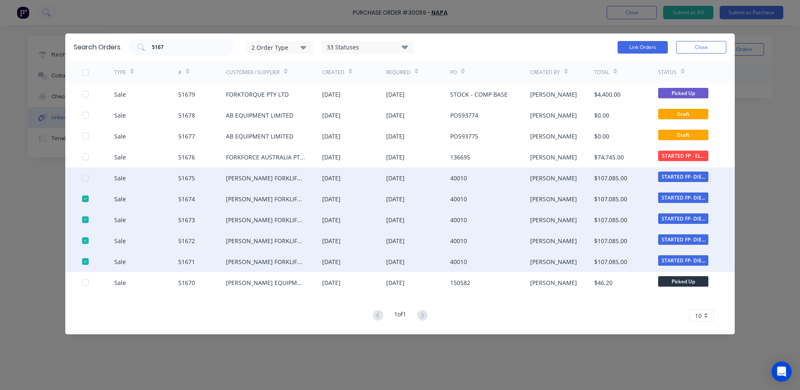
click at [86, 181] on div at bounding box center [98, 177] width 32 height 21
click at [87, 176] on div at bounding box center [85, 177] width 17 height 17
click at [646, 44] on button "Link Orders" at bounding box center [643, 47] width 50 height 13
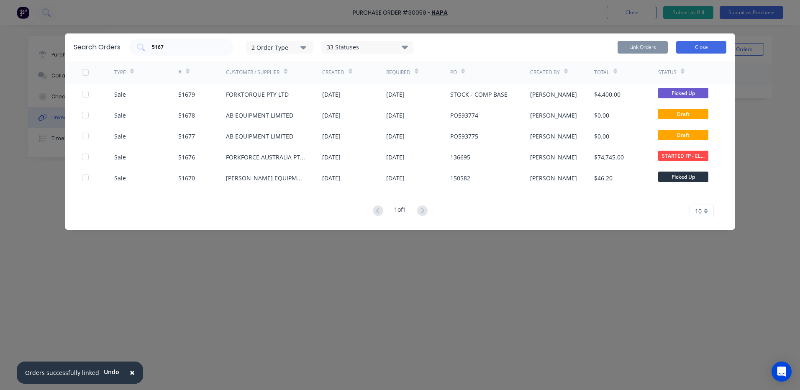
click at [689, 48] on button "Close" at bounding box center [701, 47] width 50 height 13
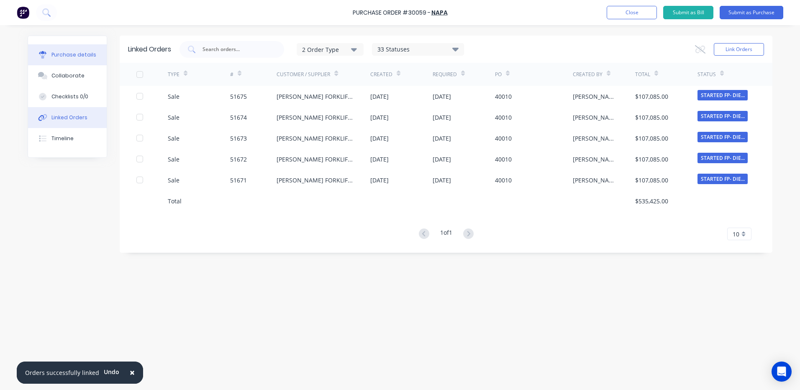
click at [72, 56] on div "Purchase details" at bounding box center [73, 55] width 45 height 8
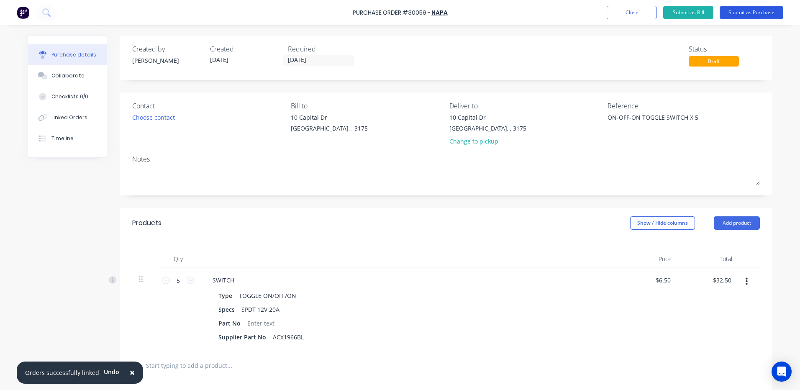
click at [760, 13] on button "Submit as Purchase" at bounding box center [752, 12] width 64 height 13
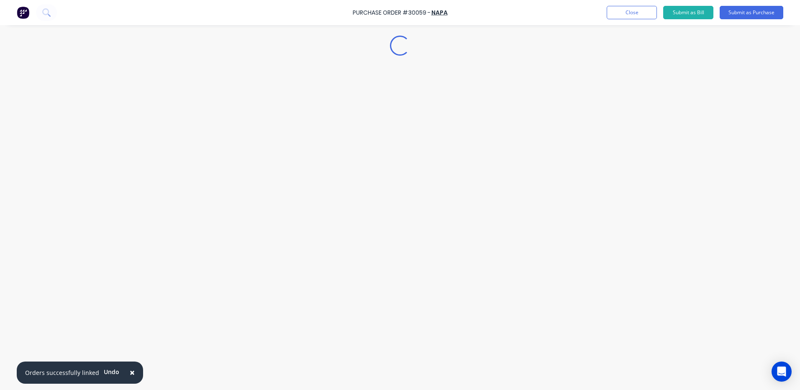
type textarea "x"
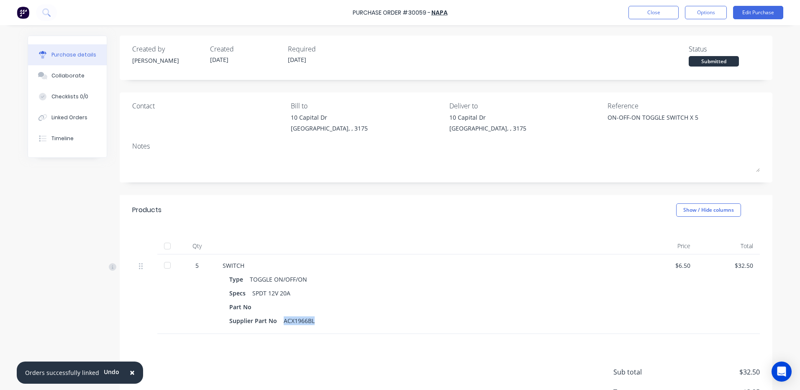
drag, startPoint x: 309, startPoint y: 320, endPoint x: 281, endPoint y: 321, distance: 28.0
click at [284, 321] on div "ACX1966BL" at bounding box center [299, 321] width 31 height 12
copy div "ACX1966BL"
click at [628, 49] on div "Created by [PERSON_NAME] Created [DATE] Required [DATE] Status Submitted" at bounding box center [446, 55] width 628 height 23
click at [647, 13] on button "Close" at bounding box center [653, 12] width 50 height 13
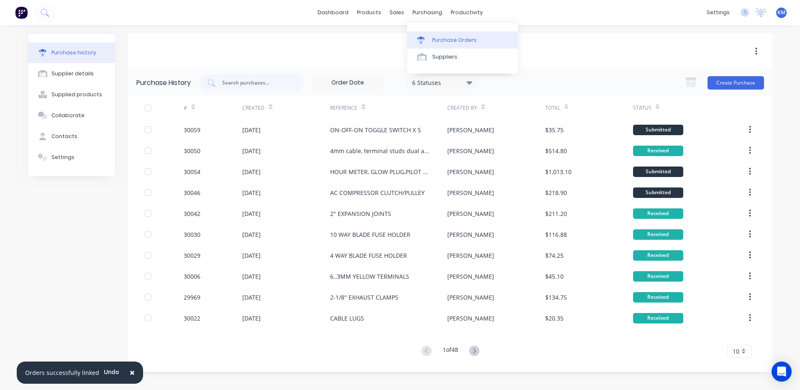
click at [436, 37] on div "Purchase Orders" at bounding box center [454, 40] width 44 height 8
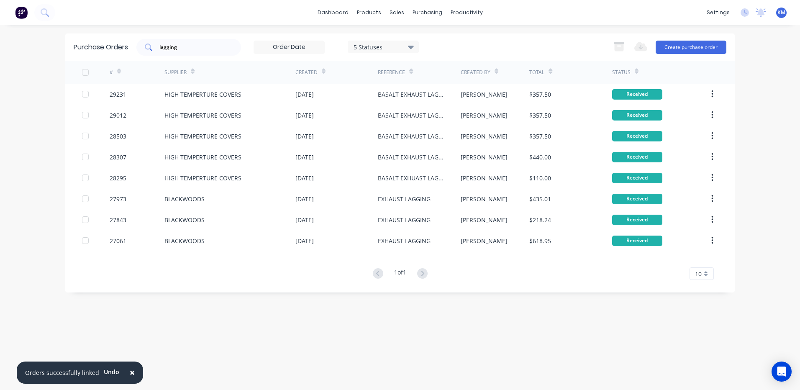
click at [167, 49] on input "lagging" at bounding box center [193, 47] width 69 height 8
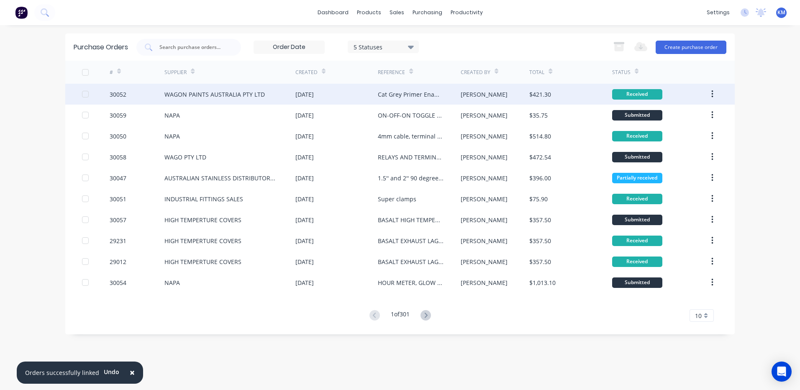
click at [556, 93] on div "$421.30" at bounding box center [570, 94] width 82 height 21
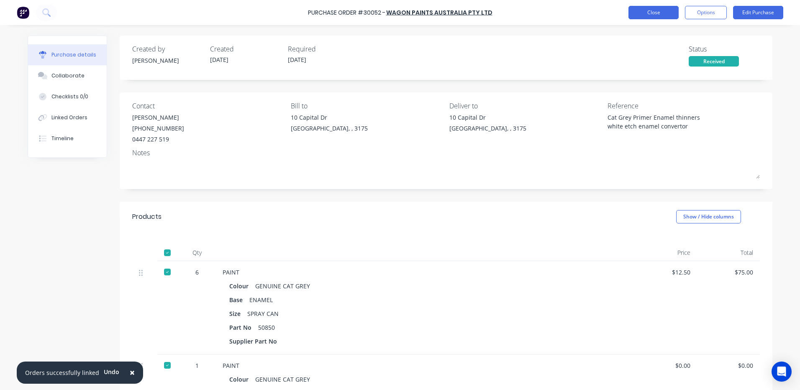
click at [663, 12] on button "Close" at bounding box center [653, 12] width 50 height 13
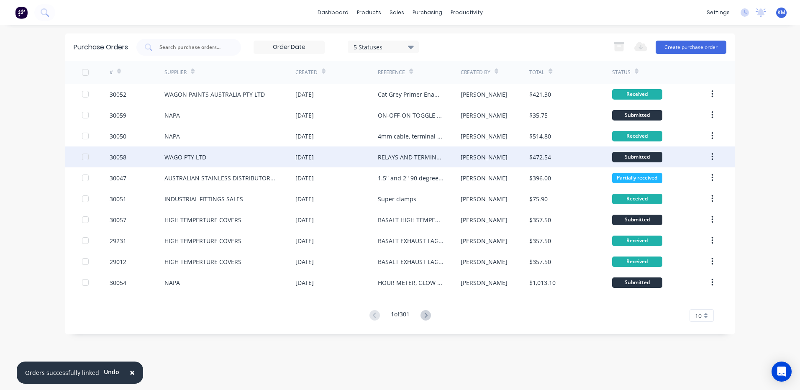
click at [314, 155] on div "[DATE]" at bounding box center [304, 157] width 18 height 9
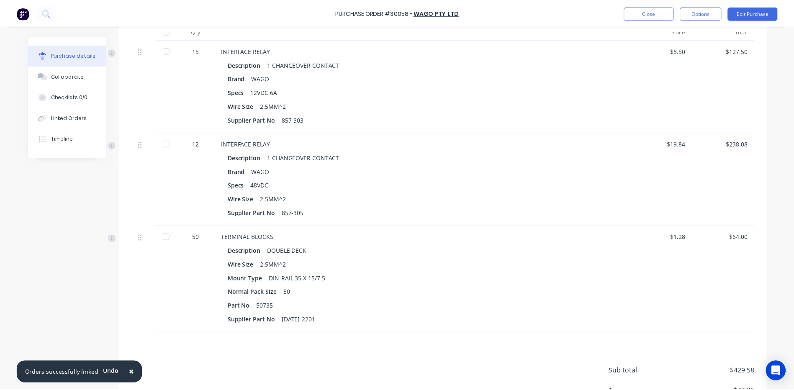
scroll to position [277, 0]
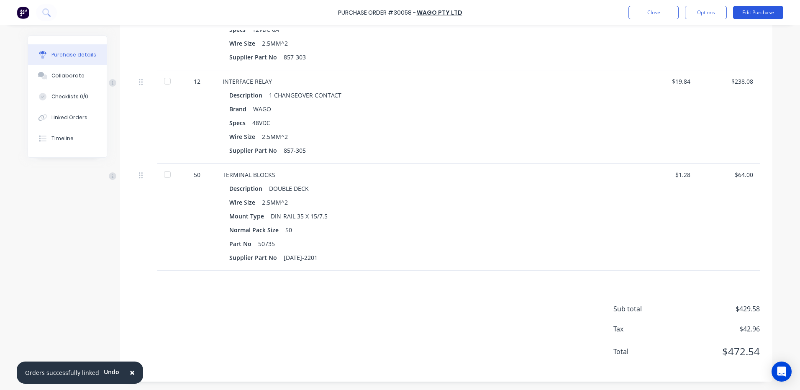
click at [742, 15] on button "Edit Purchase" at bounding box center [758, 12] width 50 height 13
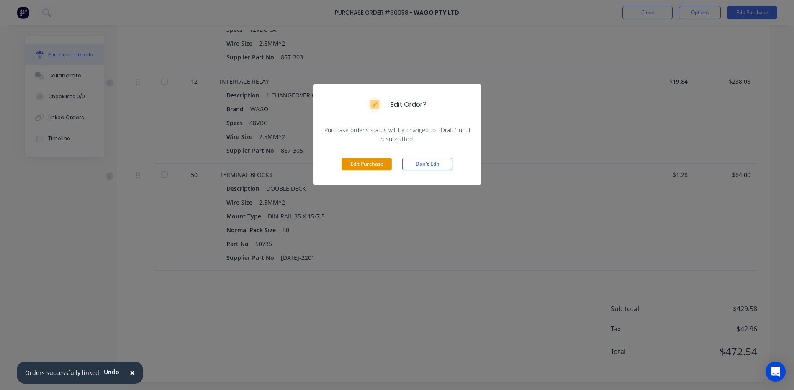
click at [377, 169] on button "Edit Purchase" at bounding box center [366, 164] width 50 height 13
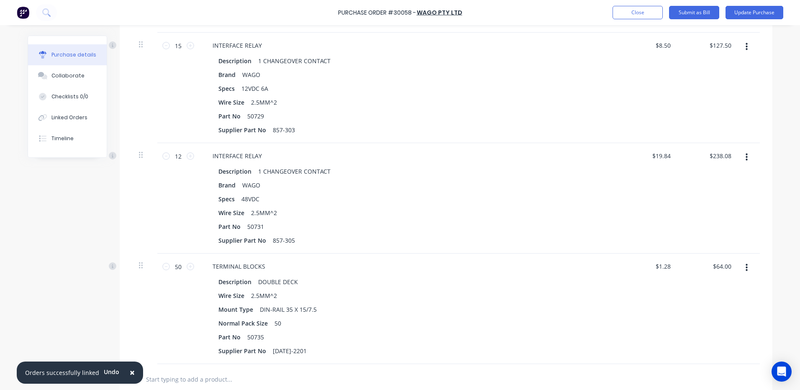
scroll to position [74, 0]
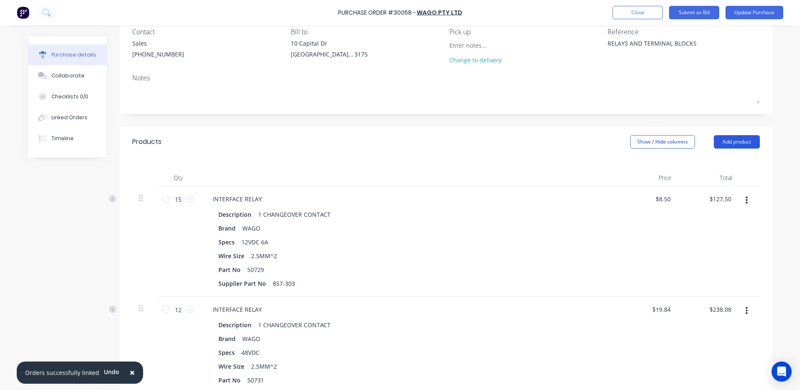
click at [724, 142] on button "Add product" at bounding box center [737, 141] width 46 height 13
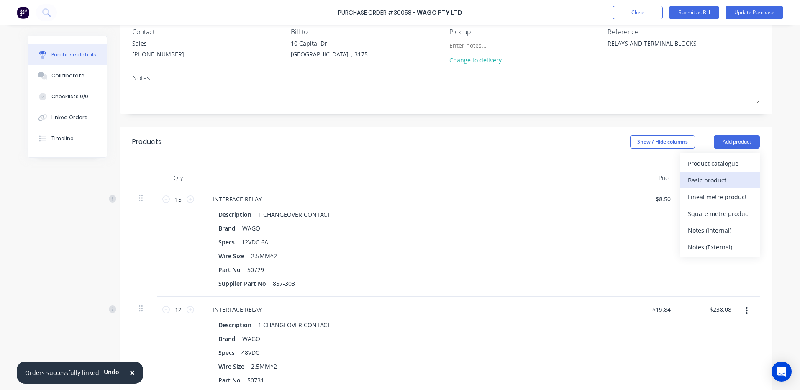
click at [710, 176] on div "Basic product" at bounding box center [720, 180] width 64 height 12
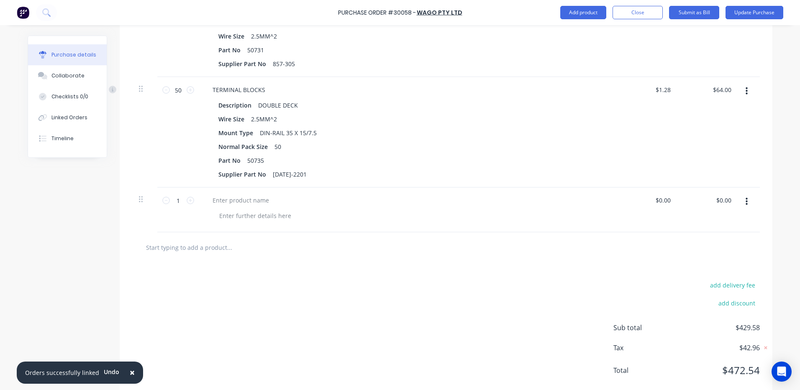
scroll to position [409, 0]
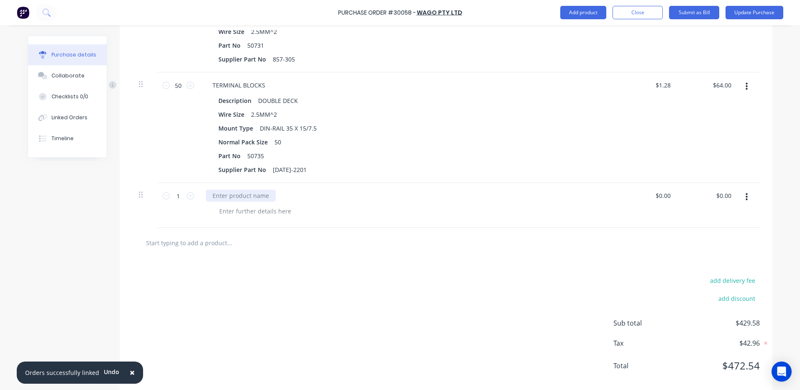
type textarea "x"
click at [270, 198] on div at bounding box center [241, 196] width 70 height 12
click at [382, 307] on div "add delivery fee add discount Sub total $429.58 Tax $42.96 Total $472.54" at bounding box center [446, 327] width 653 height 138
type textarea "x"
type input "0.00"
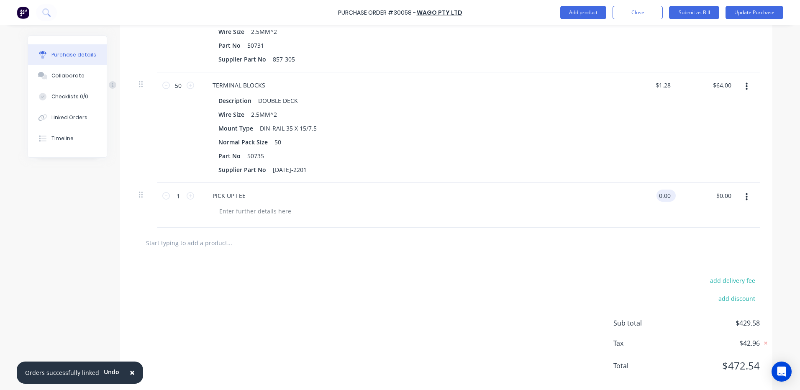
click at [664, 196] on input "0.00" at bounding box center [664, 196] width 16 height 12
type textarea "x"
click at [664, 196] on input "0.00" at bounding box center [664, 196] width 16 height 12
type input "10"
type textarea "x"
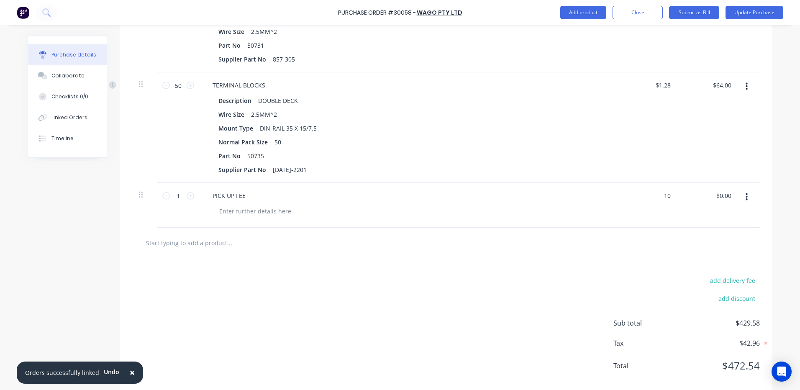
type input "$10.00"
click at [520, 267] on div "add delivery fee add discount Sub total $439.58 Tax $43.96 Total $483.54" at bounding box center [446, 327] width 653 height 138
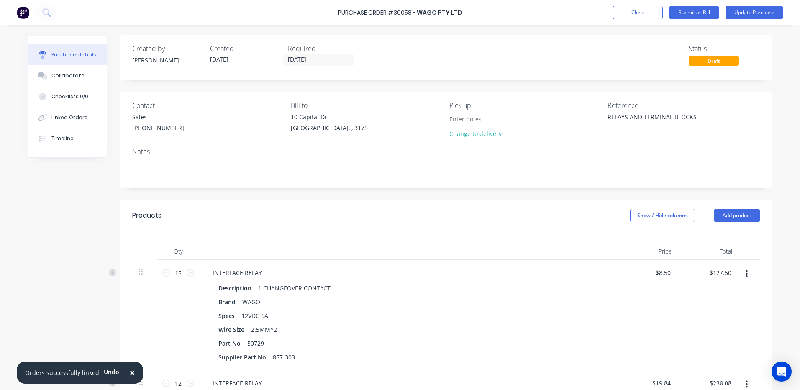
scroll to position [0, 0]
click at [752, 11] on button "Update Purchase" at bounding box center [754, 12] width 58 height 13
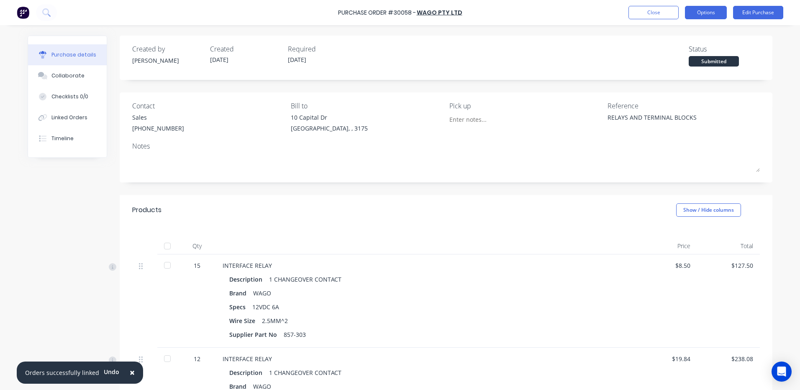
click at [702, 15] on button "Options" at bounding box center [706, 12] width 42 height 13
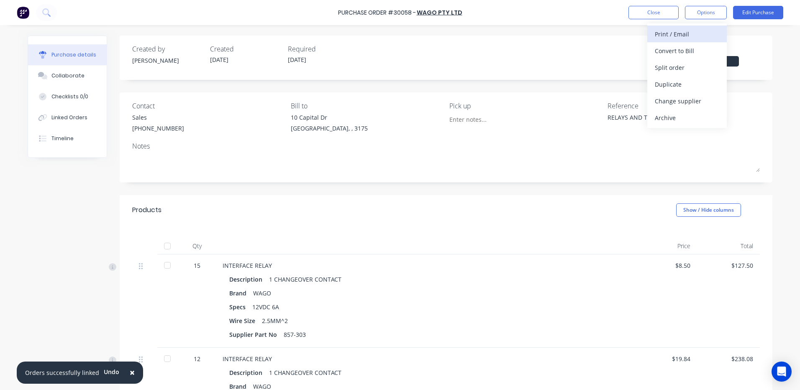
click at [695, 35] on div "Print / Email" at bounding box center [687, 34] width 64 height 12
click at [687, 47] on div "With pricing" at bounding box center [687, 51] width 64 height 12
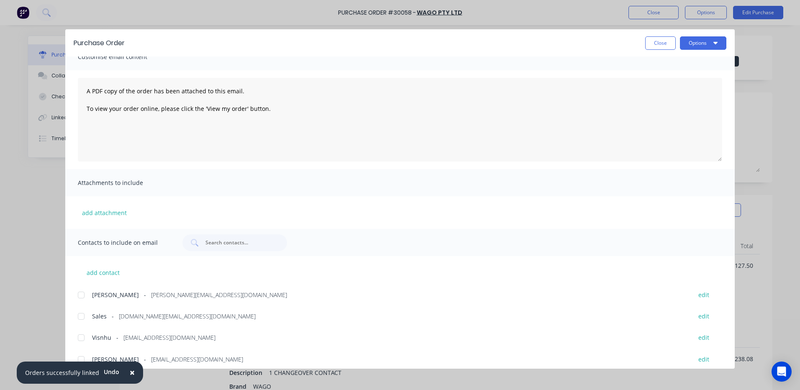
scroll to position [20, 0]
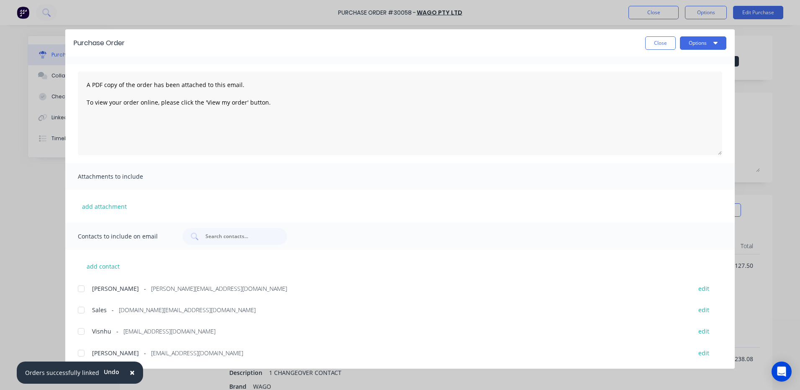
click at [87, 308] on div at bounding box center [81, 310] width 17 height 17
click at [691, 41] on button "Options" at bounding box center [703, 42] width 46 height 13
click at [679, 97] on div "Email" at bounding box center [686, 98] width 64 height 12
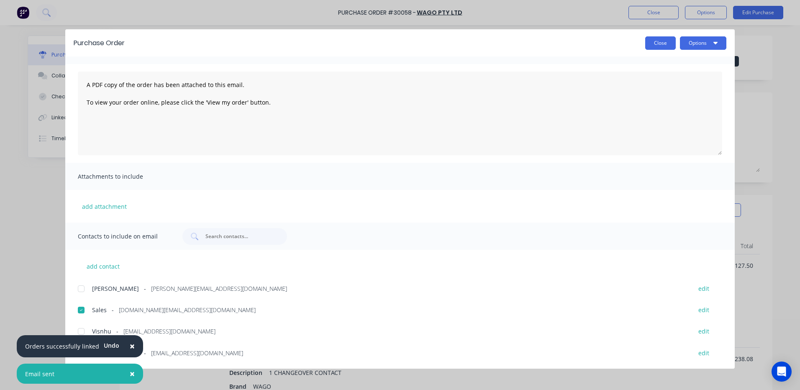
click at [669, 41] on button "Close" at bounding box center [660, 42] width 31 height 13
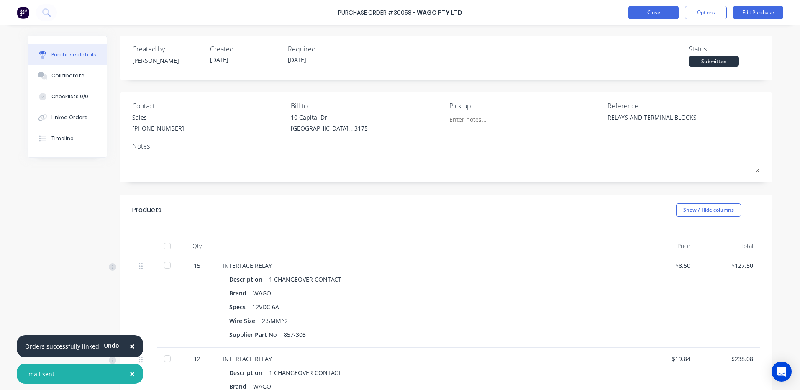
click at [644, 18] on button "Close" at bounding box center [653, 12] width 50 height 13
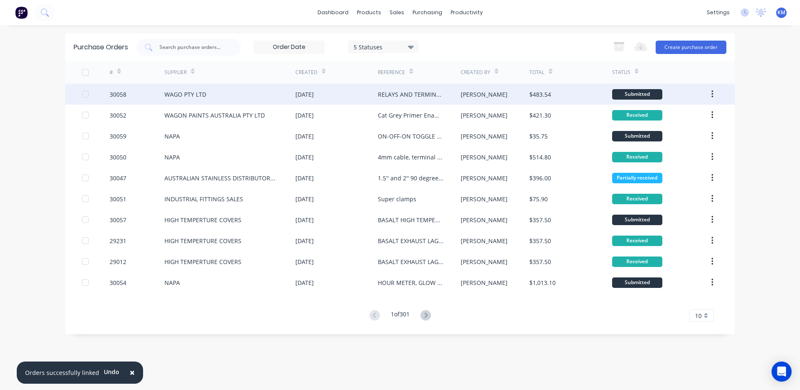
click at [312, 98] on div "[DATE]" at bounding box center [304, 94] width 18 height 9
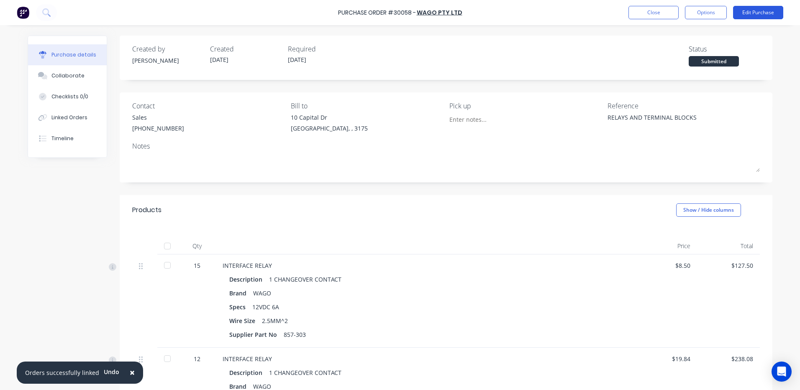
click at [751, 13] on button "Edit Purchase" at bounding box center [758, 12] width 50 height 13
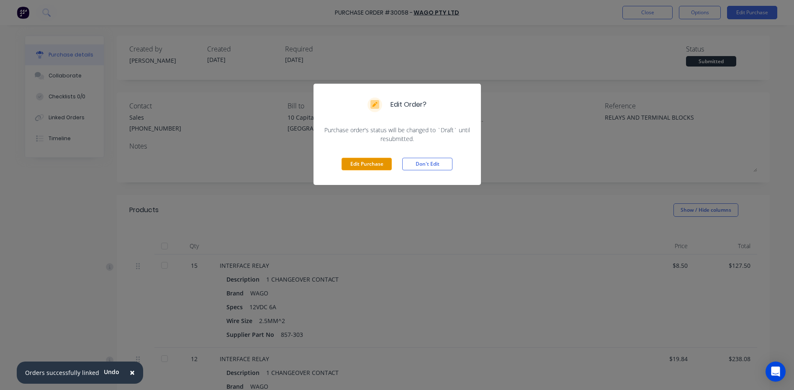
click at [359, 164] on button "Edit Purchase" at bounding box center [366, 164] width 50 height 13
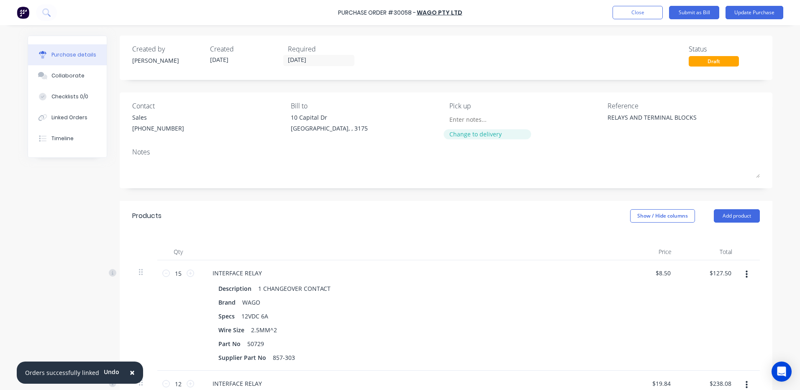
click at [473, 138] on div "Change to delivery" at bounding box center [487, 134] width 76 height 9
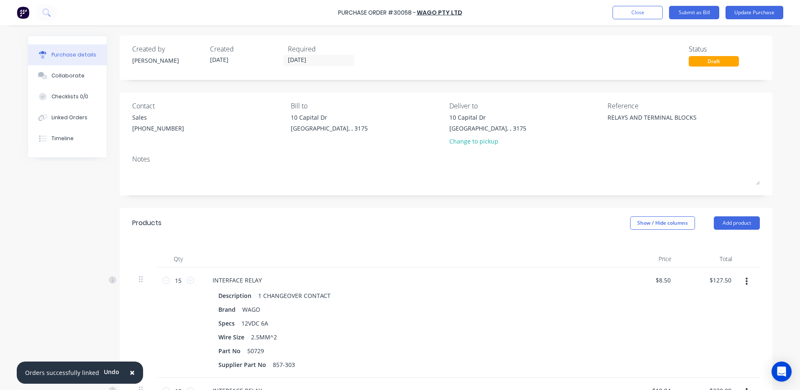
scroll to position [293, 0]
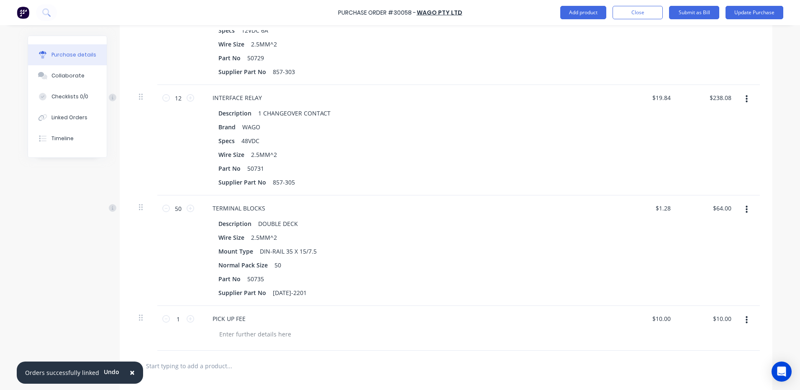
click at [748, 323] on button "button" at bounding box center [747, 320] width 20 height 15
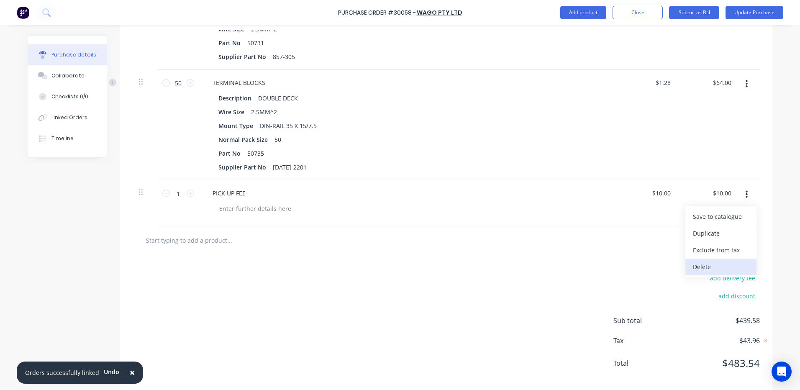
click at [717, 269] on button "Delete" at bounding box center [720, 267] width 71 height 17
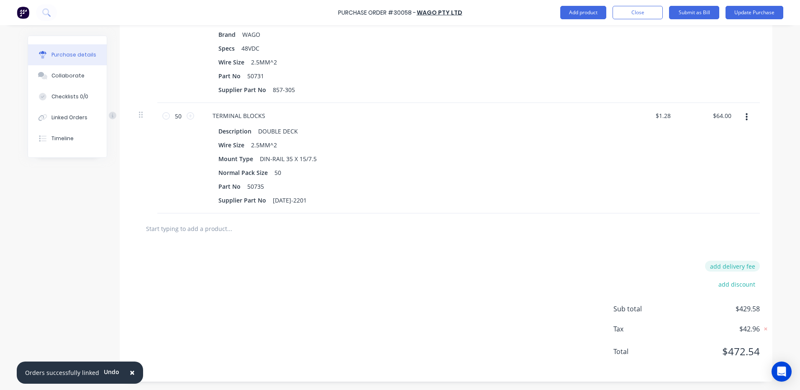
type textarea "x"
click at [741, 268] on button "add delivery fee" at bounding box center [732, 266] width 55 height 11
type input "25"
type textarea "x"
type input "$25.00"
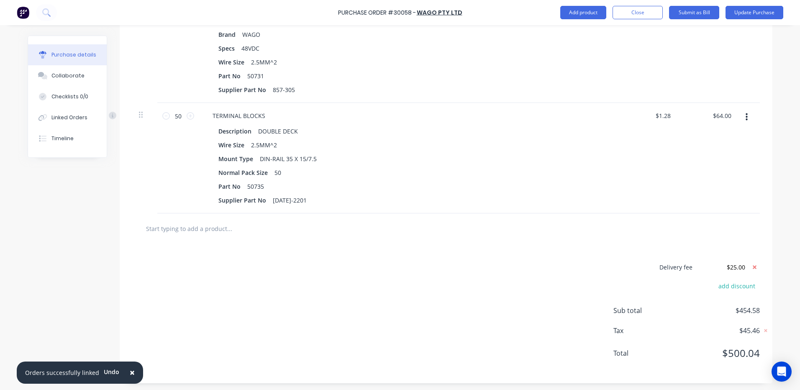
click at [730, 236] on div at bounding box center [446, 228] width 614 height 17
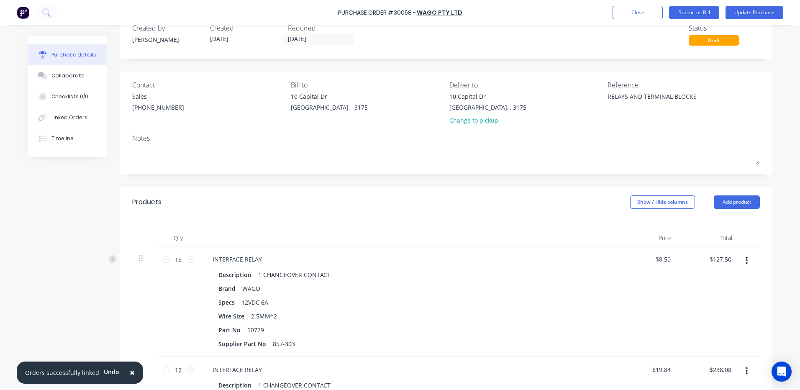
scroll to position [0, 0]
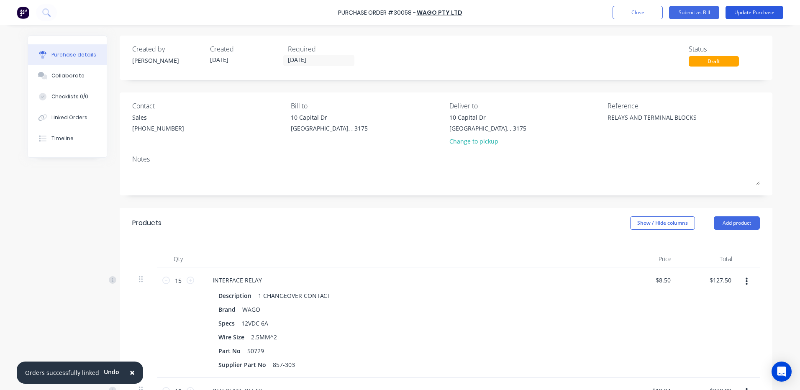
click at [763, 9] on button "Update Purchase" at bounding box center [754, 12] width 58 height 13
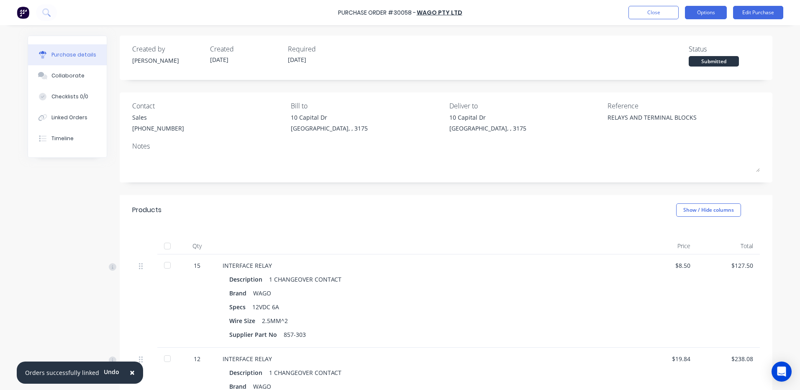
click at [718, 12] on button "Options" at bounding box center [706, 12] width 42 height 13
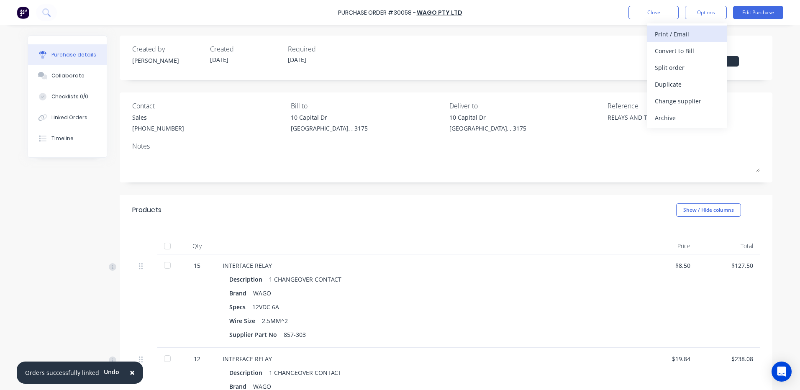
click at [668, 35] on div "Print / Email" at bounding box center [687, 34] width 64 height 12
click at [667, 55] on div "With pricing" at bounding box center [687, 51] width 64 height 12
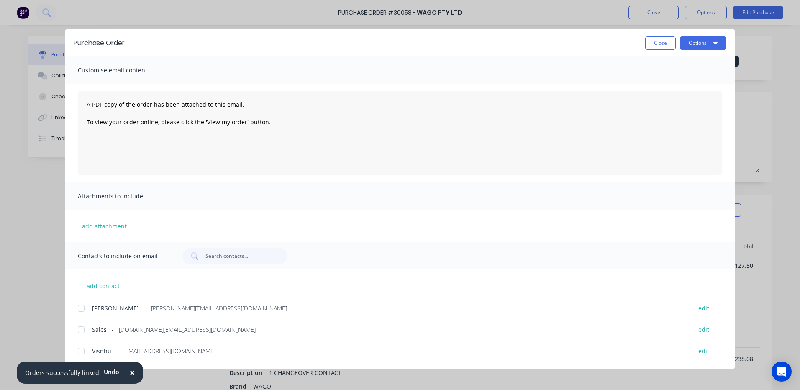
click at [83, 333] on div at bounding box center [81, 329] width 17 height 17
click at [713, 41] on icon "button" at bounding box center [715, 42] width 4 height 7
click at [675, 100] on div "Email" at bounding box center [686, 98] width 64 height 12
click at [661, 48] on button "Close" at bounding box center [660, 42] width 31 height 13
type textarea "x"
